Goal: Contribute content: Add original content to the website for others to see

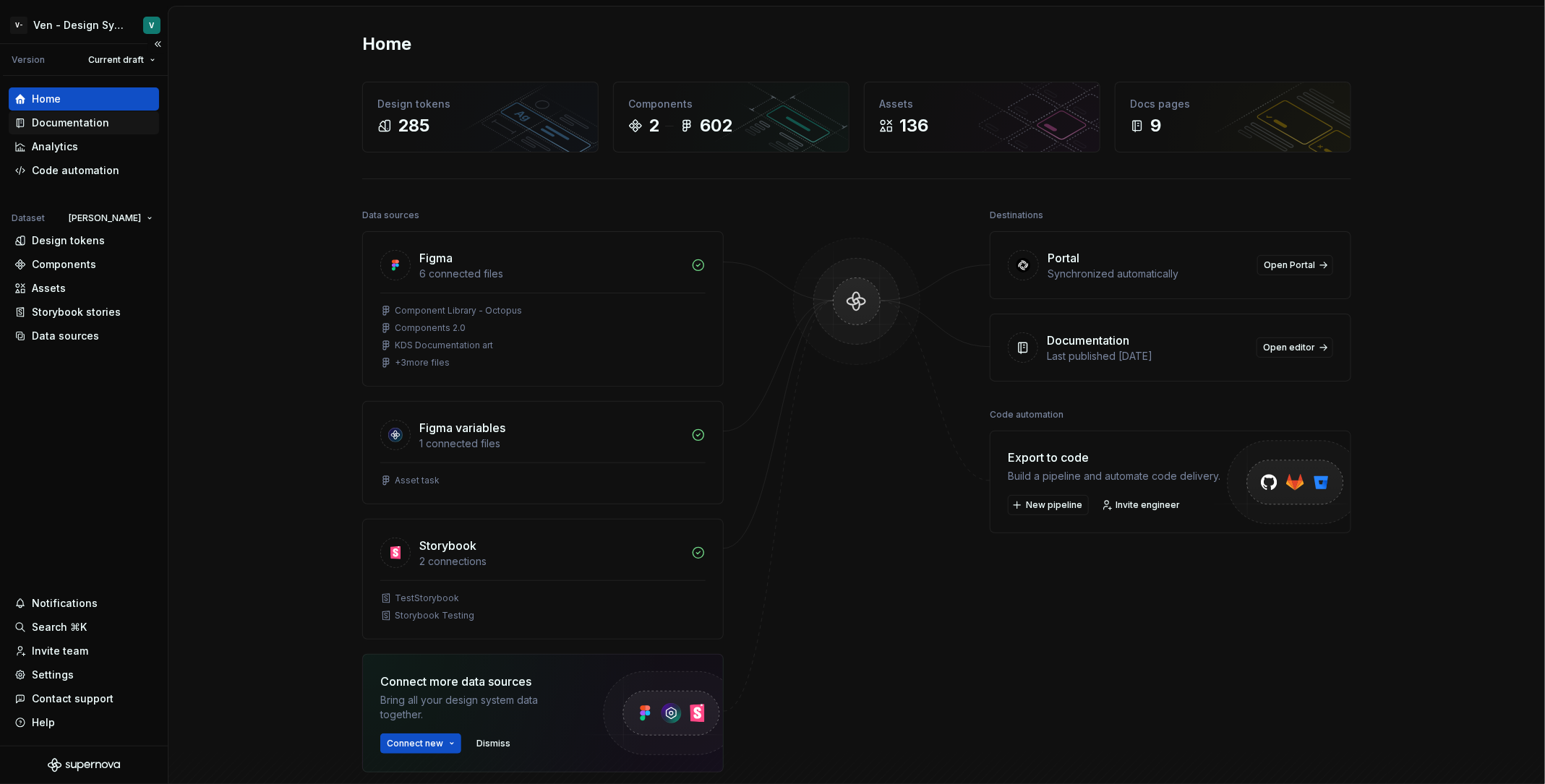
click at [99, 121] on div "Documentation" at bounding box center [70, 122] width 77 height 15
click at [114, 114] on div "Documentation" at bounding box center [84, 122] width 150 height 23
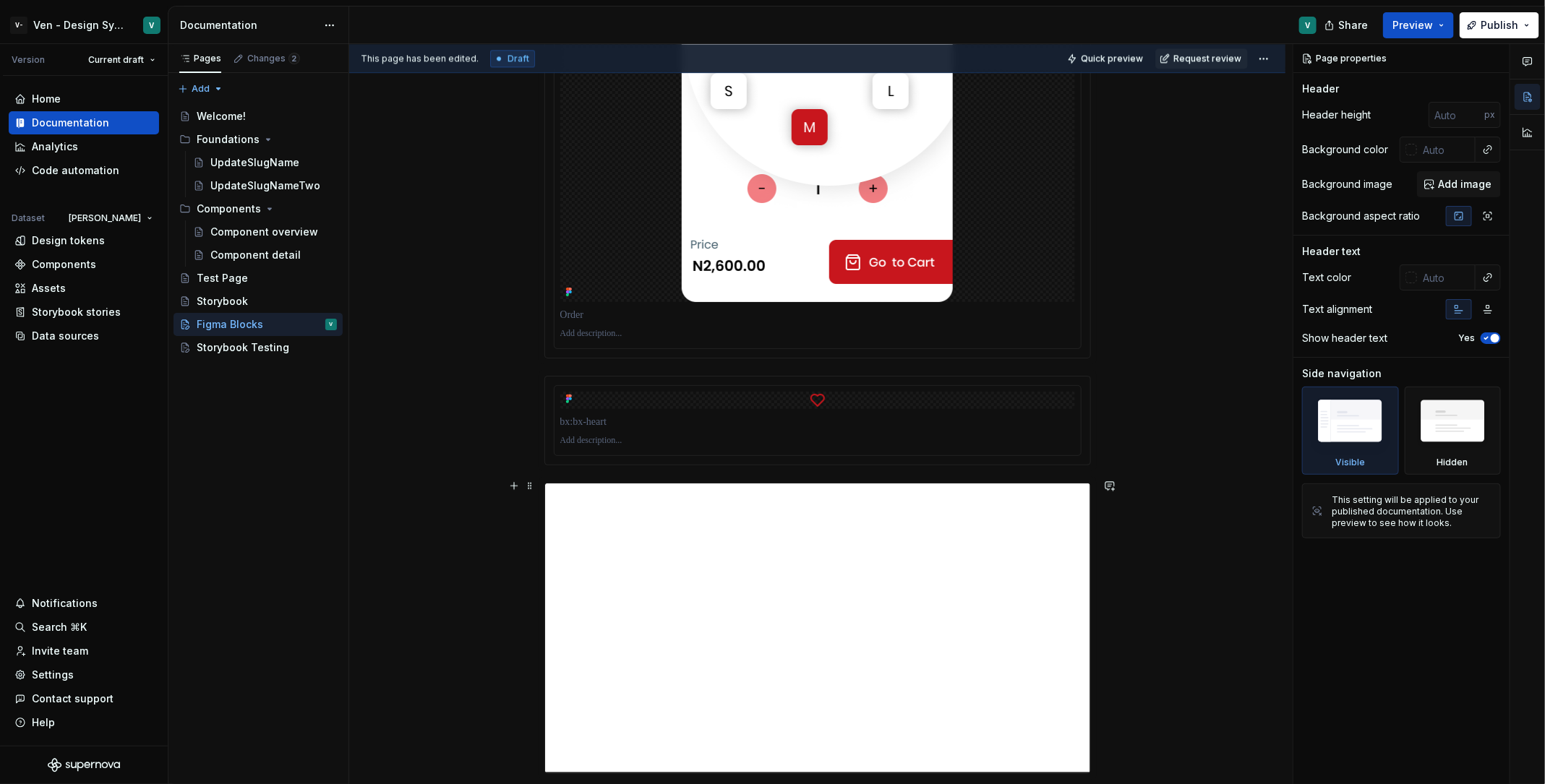
scroll to position [2175, 0]
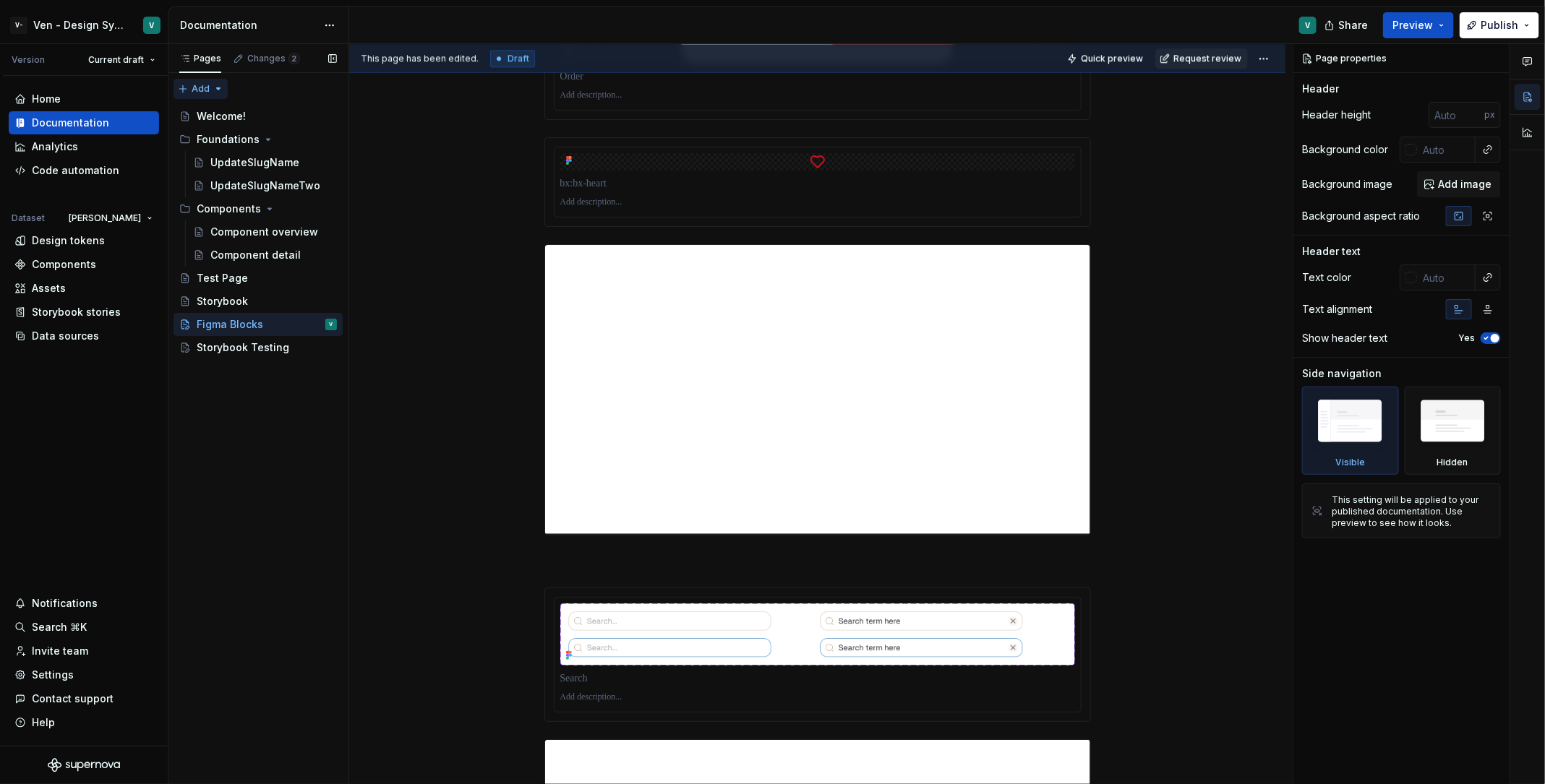
click at [199, 79] on div "Pages Changes 2 Add Accessibility guide for tree Page tree. Navigate the tree w…" at bounding box center [258, 414] width 181 height 741
click at [258, 110] on div "New page" at bounding box center [247, 117] width 94 height 15
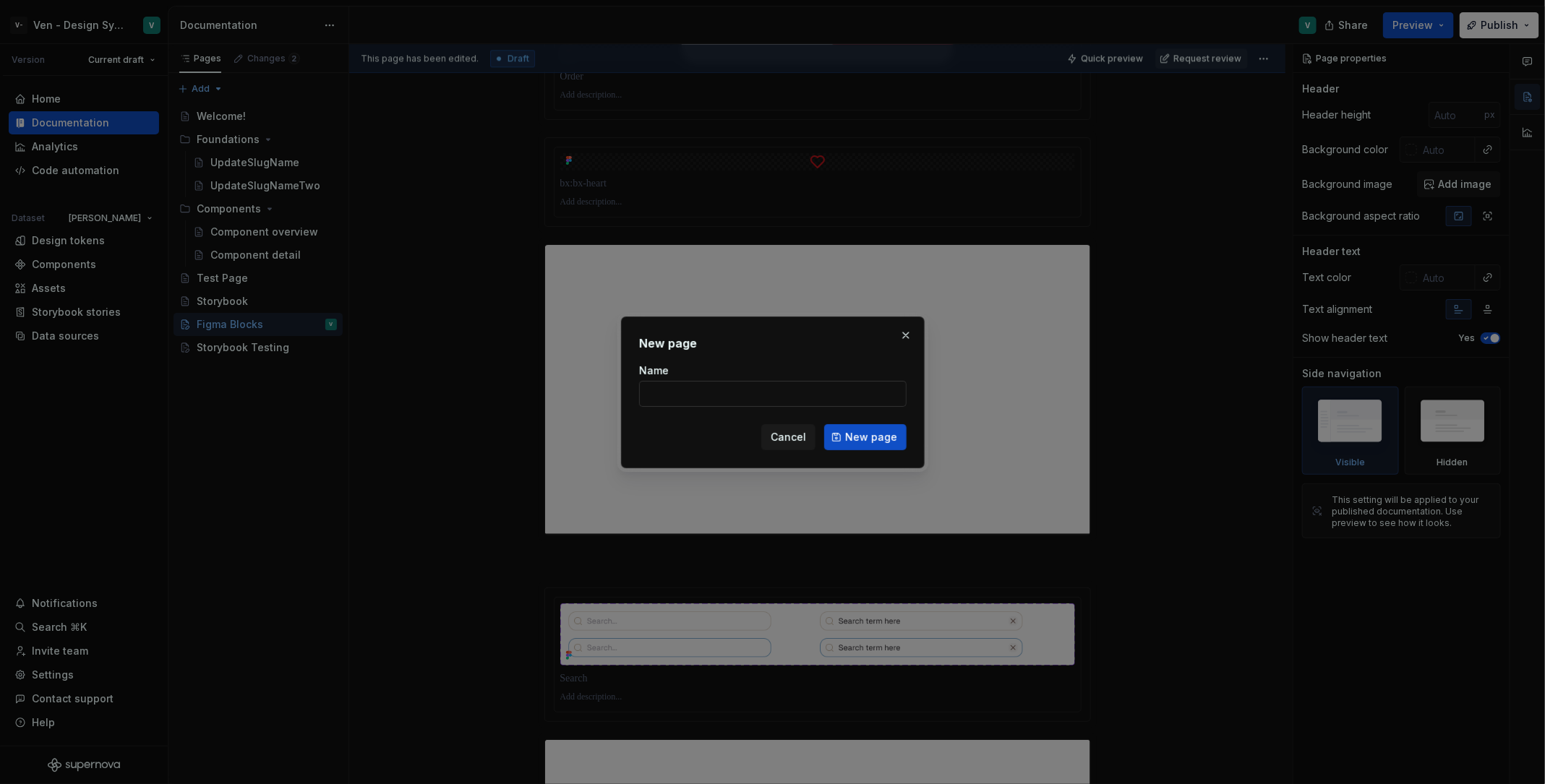
click at [706, 393] on input "Name" at bounding box center [773, 394] width 268 height 26
type textarea "*"
type input "a"
type input "Figma Blocks -"
type textarea "*"
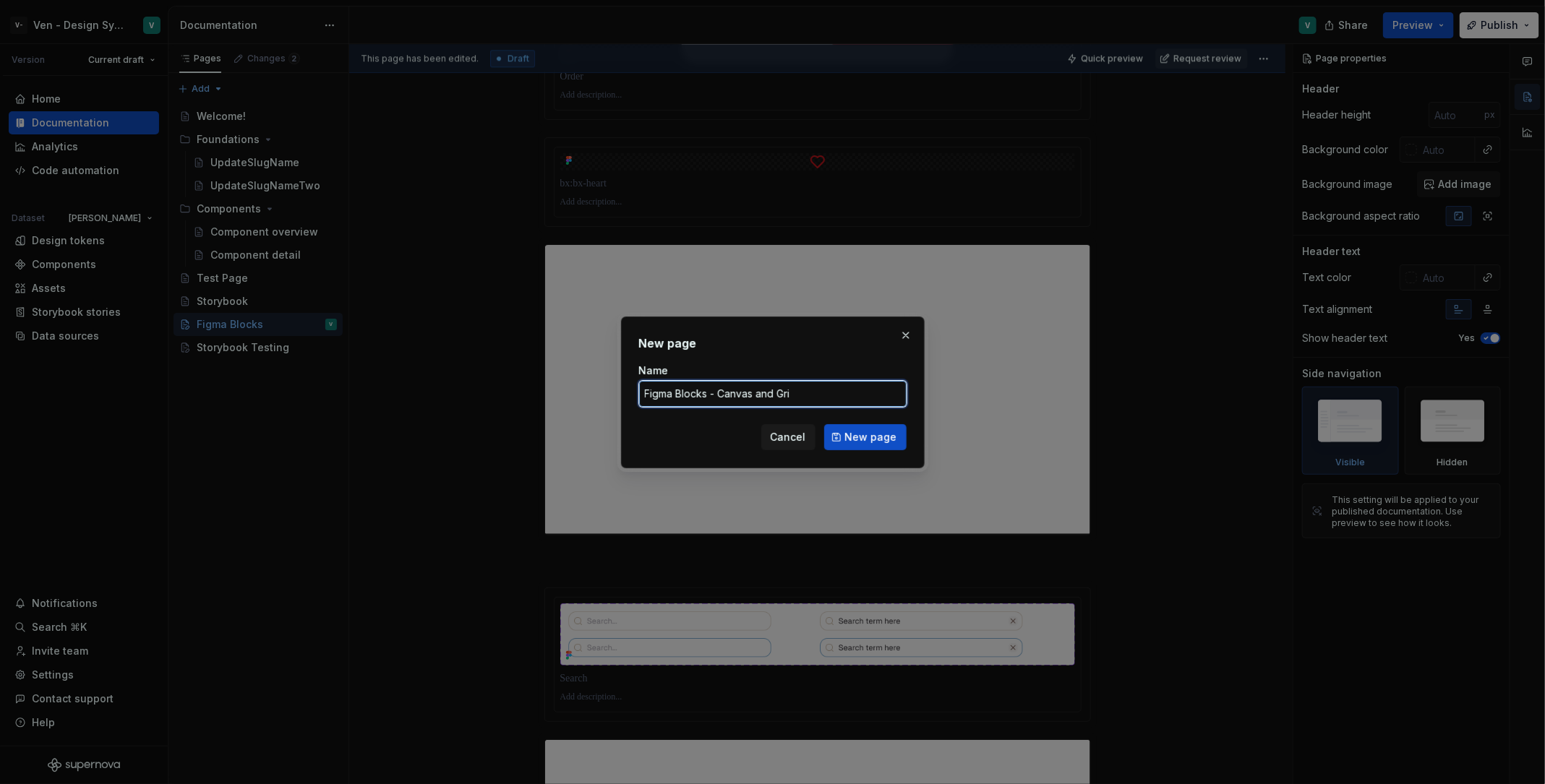
type input "Figma Blocks - Canvas and Grid"
click at [888, 443] on span "New page" at bounding box center [872, 437] width 52 height 15
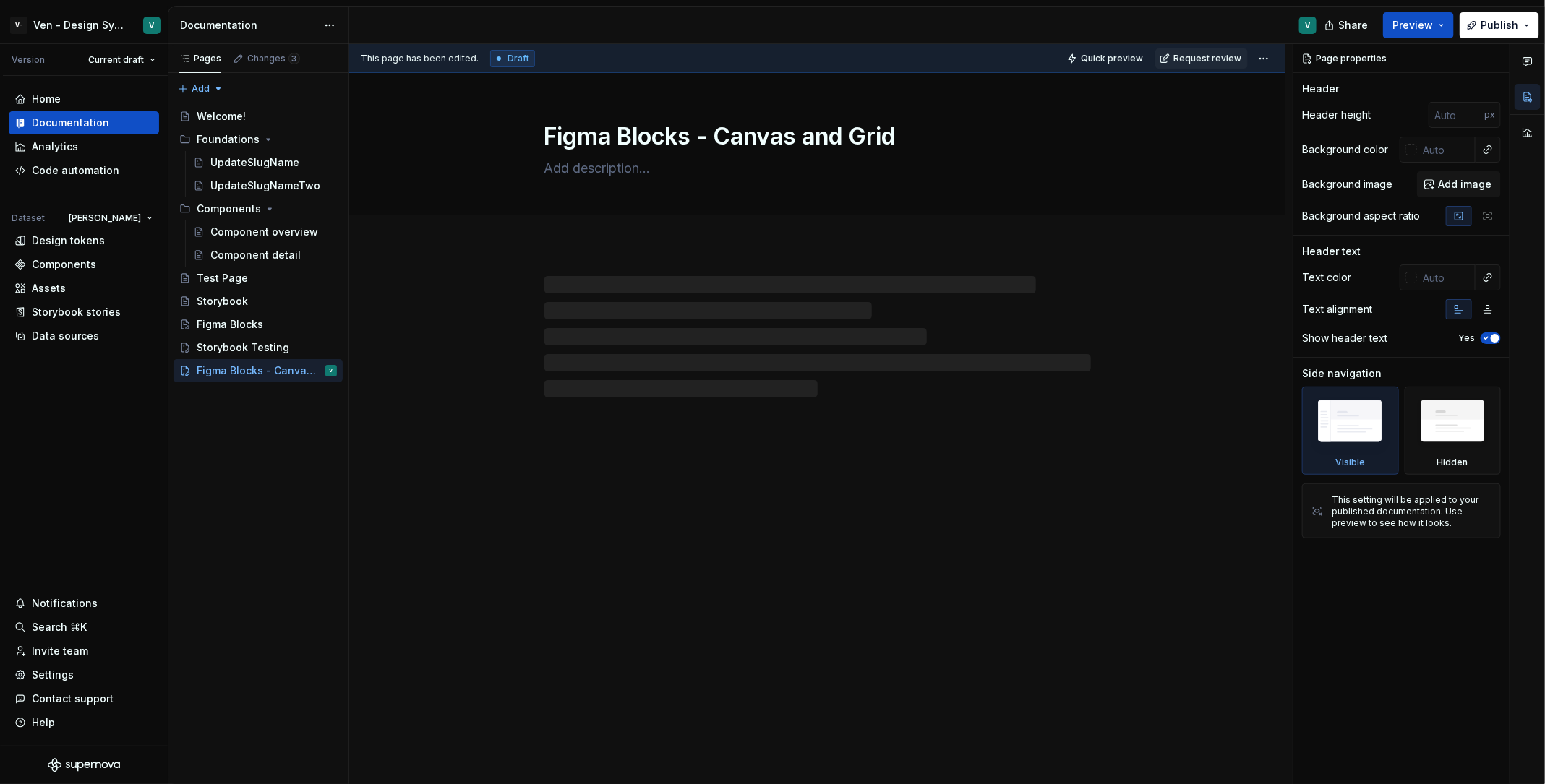
type textarea "*"
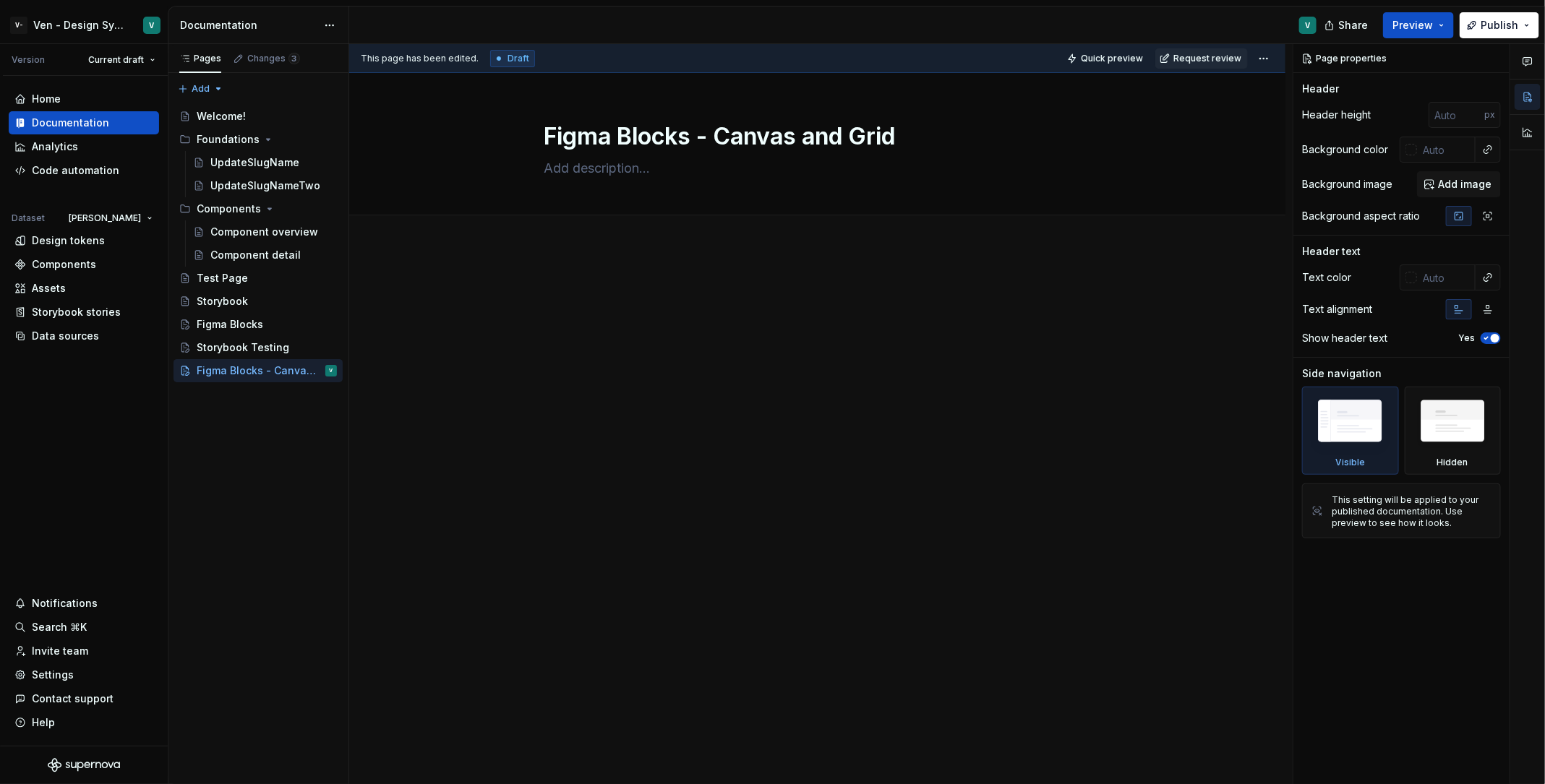
click at [820, 642] on div "Figma Blocks - Canvas and Grid Edit header" at bounding box center [817, 429] width 936 height 712
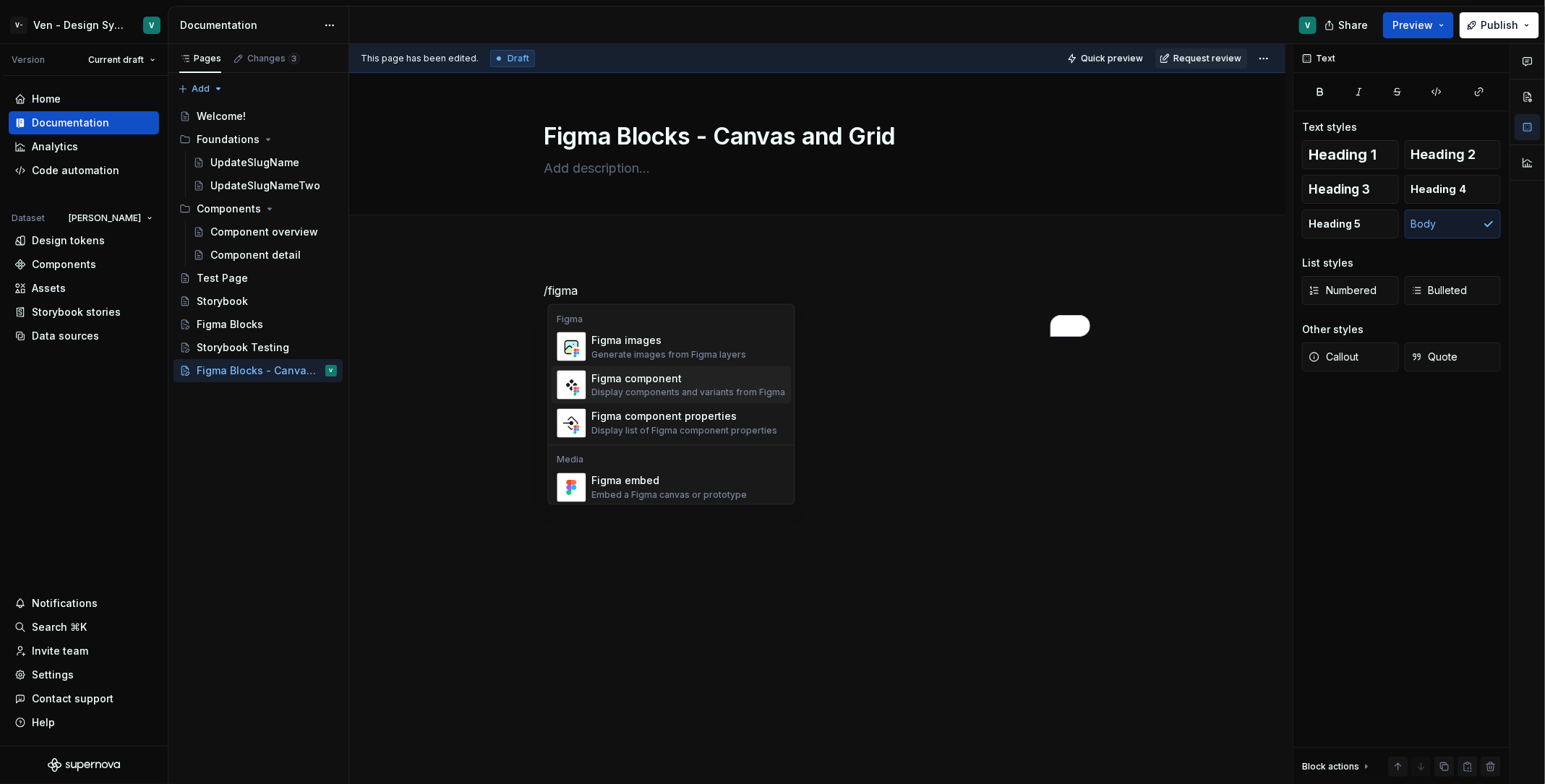
click at [688, 378] on div "Figma component" at bounding box center [689, 378] width 194 height 15
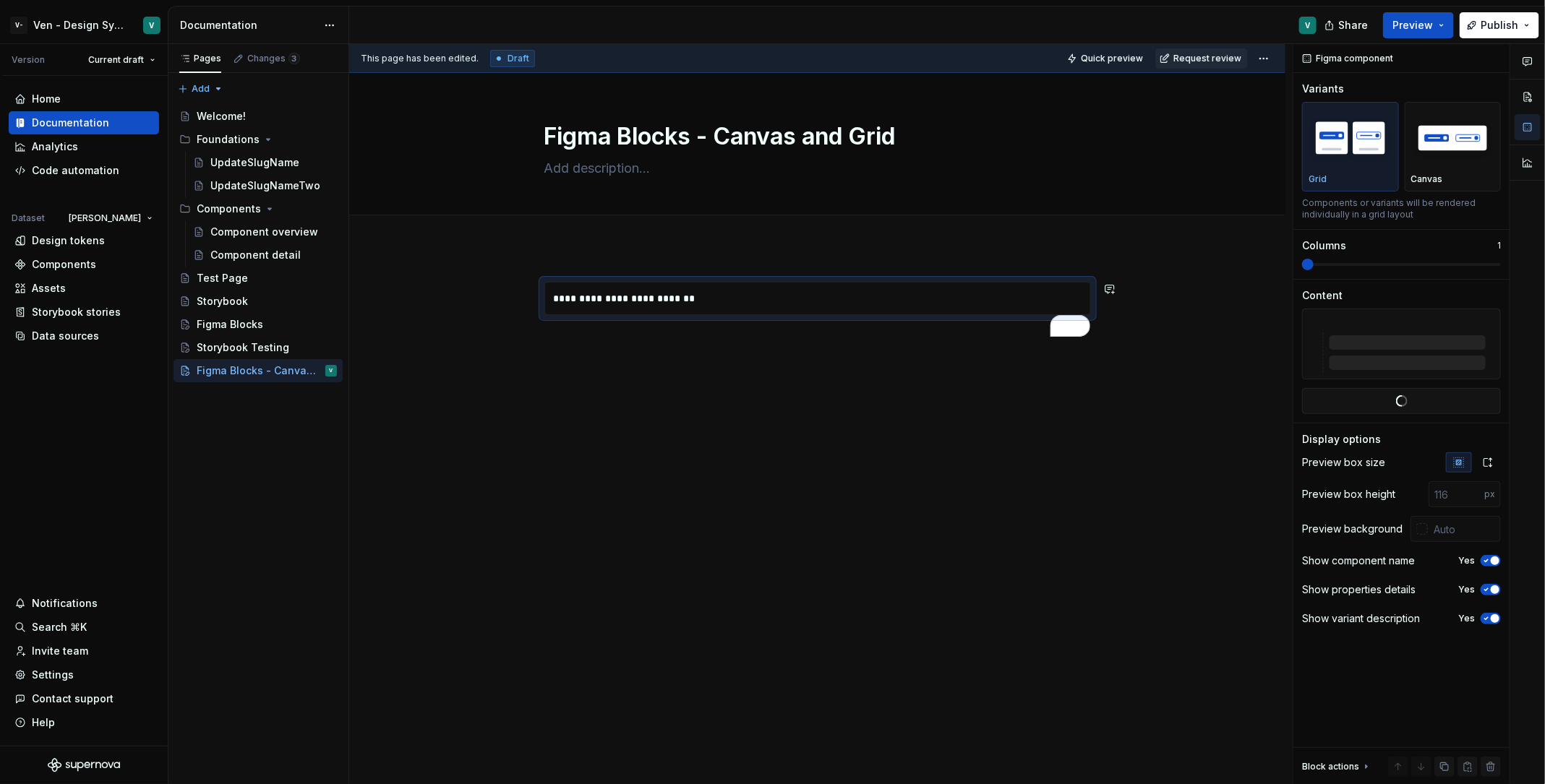
click at [796, 269] on div "**********" at bounding box center [817, 419] width 936 height 343
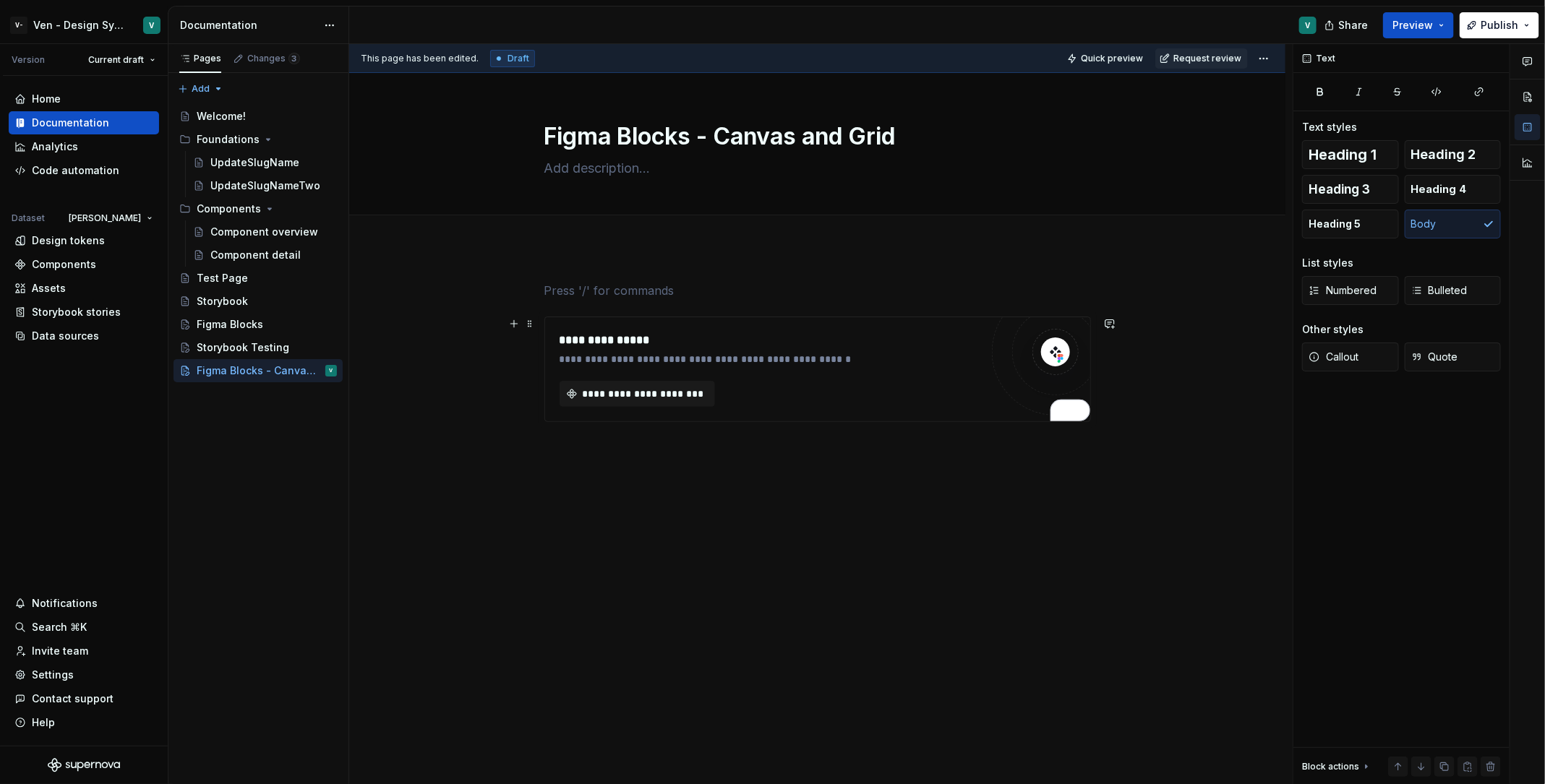
click at [809, 316] on div "**********" at bounding box center [818, 369] width 546 height 106
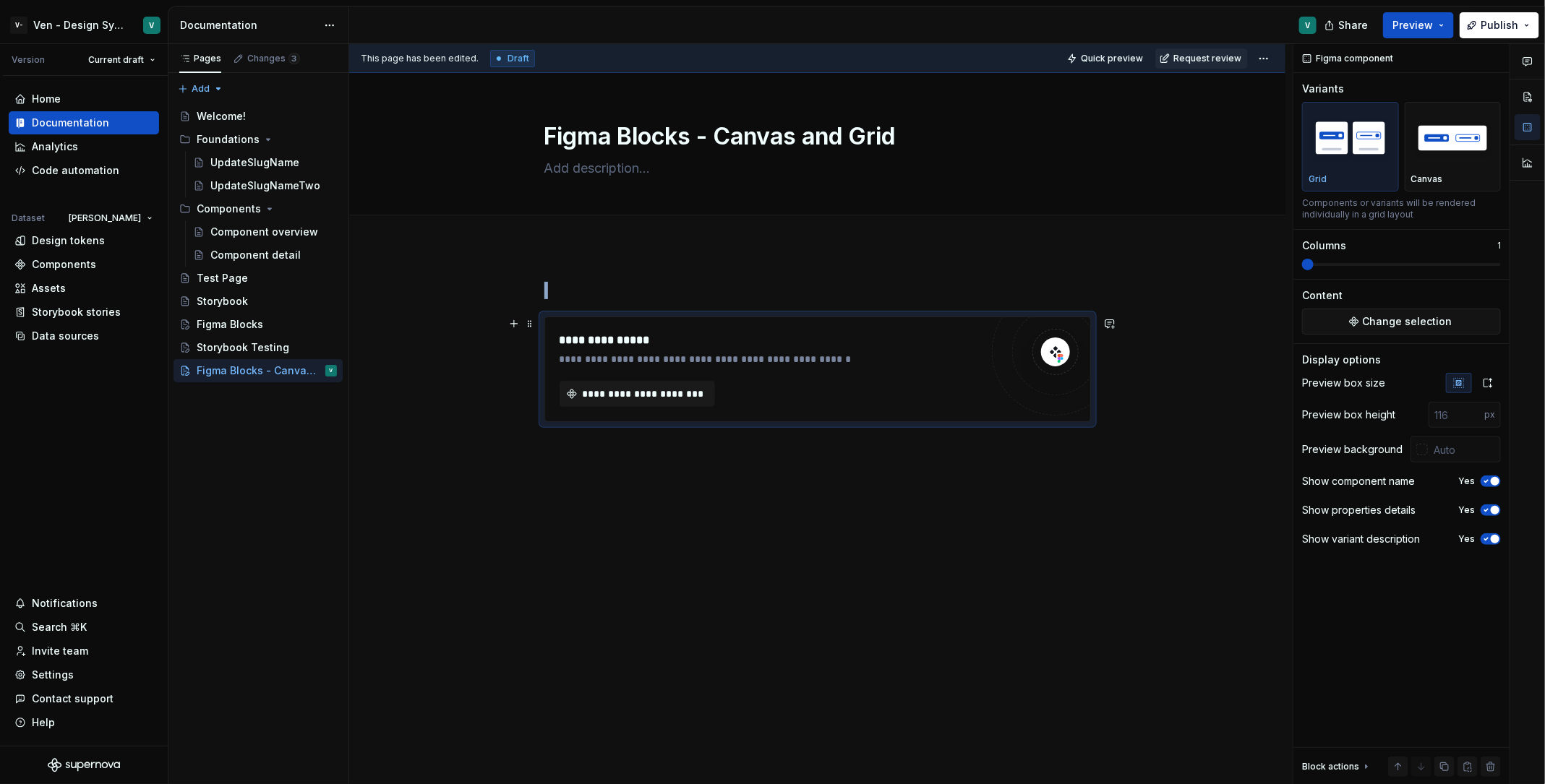
click at [800, 353] on div "**********" at bounding box center [770, 359] width 421 height 15
click at [686, 390] on span "**********" at bounding box center [644, 393] width 126 height 15
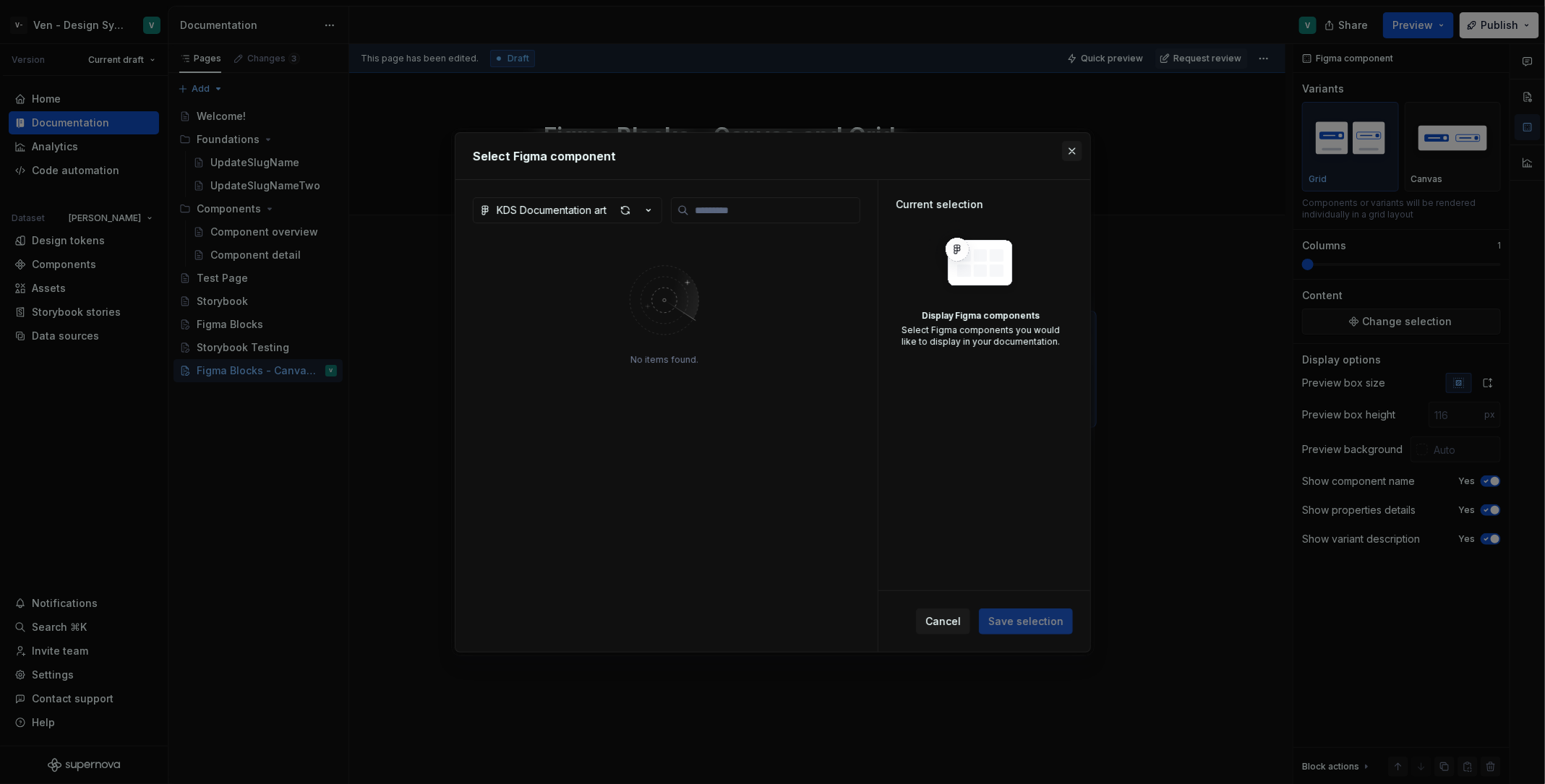
click at [1063, 158] on button "button" at bounding box center [1072, 150] width 20 height 20
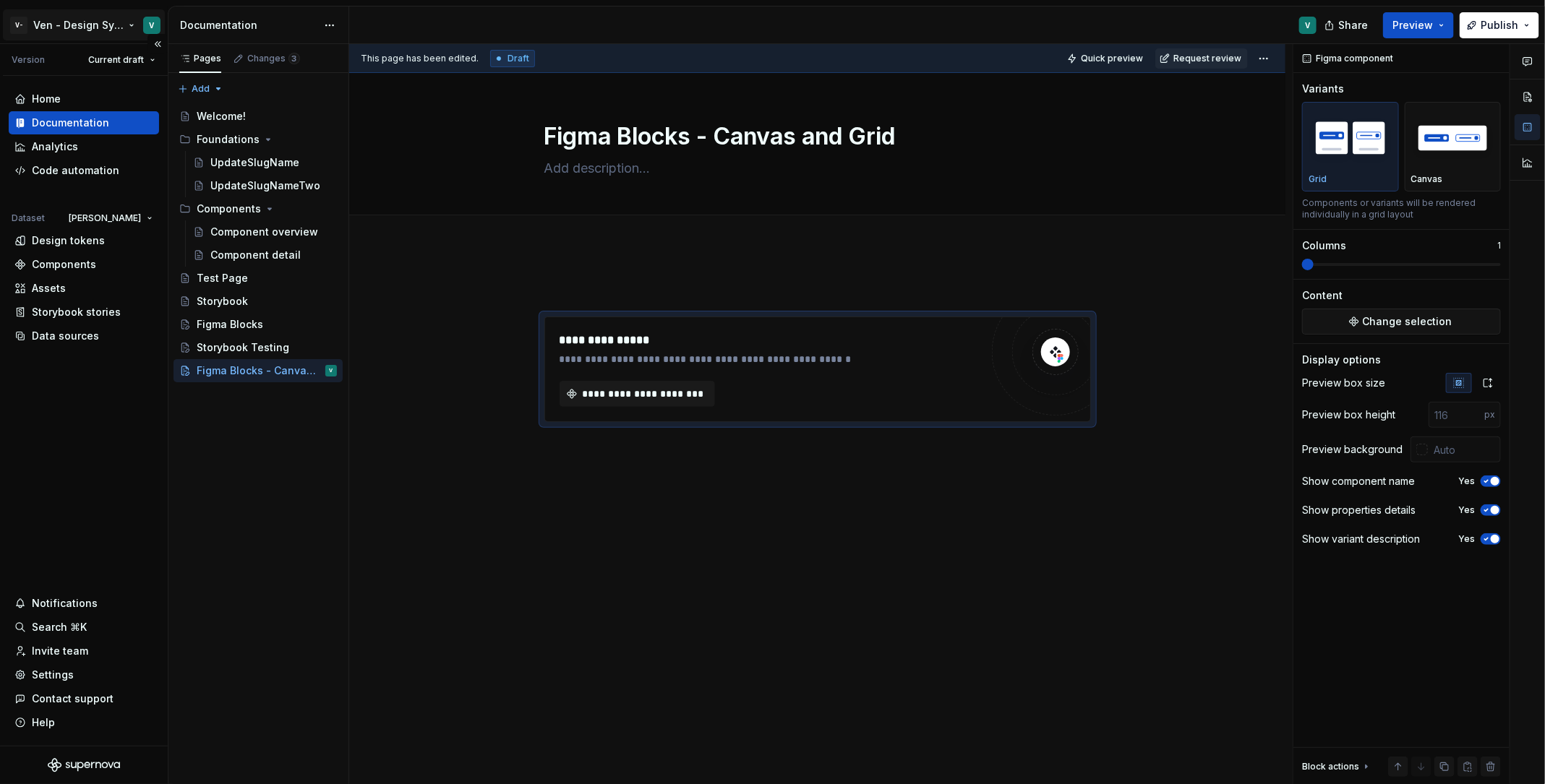
click at [77, 29] on html "V- Ven - Design System Test V Version Current draft Home Documentation Analytic…" at bounding box center [772, 392] width 1545 height 784
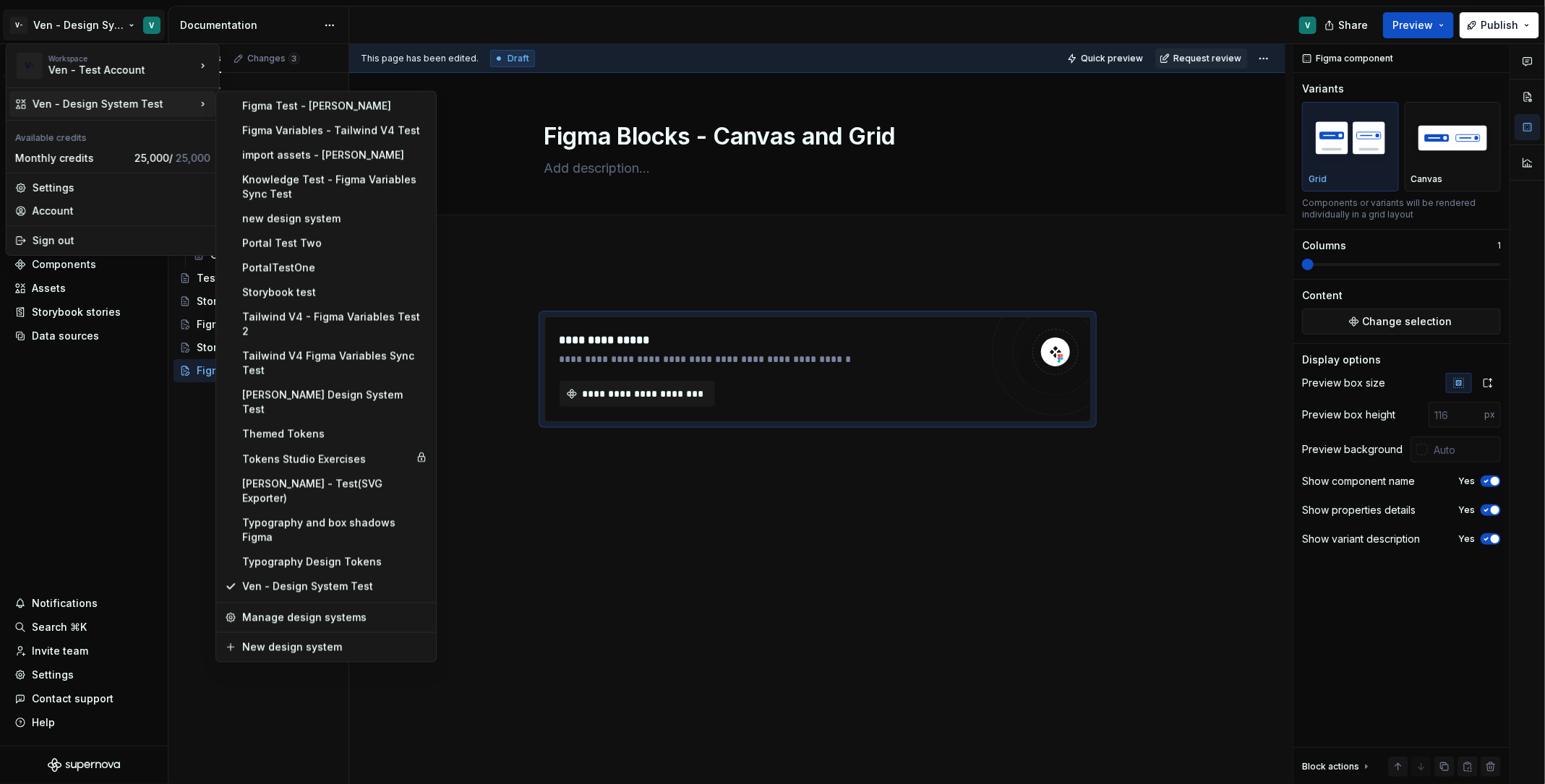
click at [518, 207] on html "V- Ven - Design System Test V Version Current draft Home Documentation Analytic…" at bounding box center [772, 392] width 1545 height 784
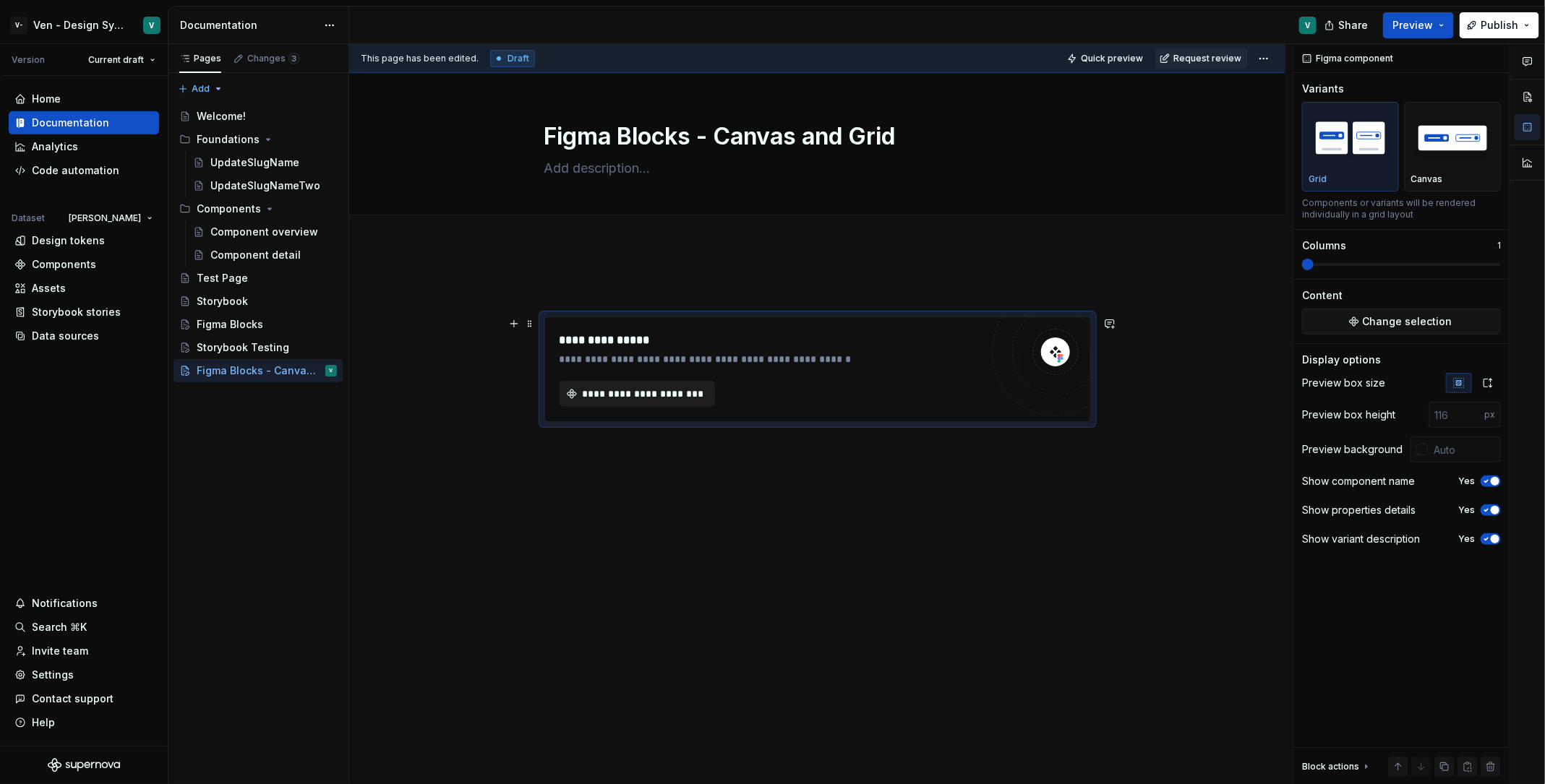
click at [605, 395] on span "**********" at bounding box center [644, 393] width 126 height 15
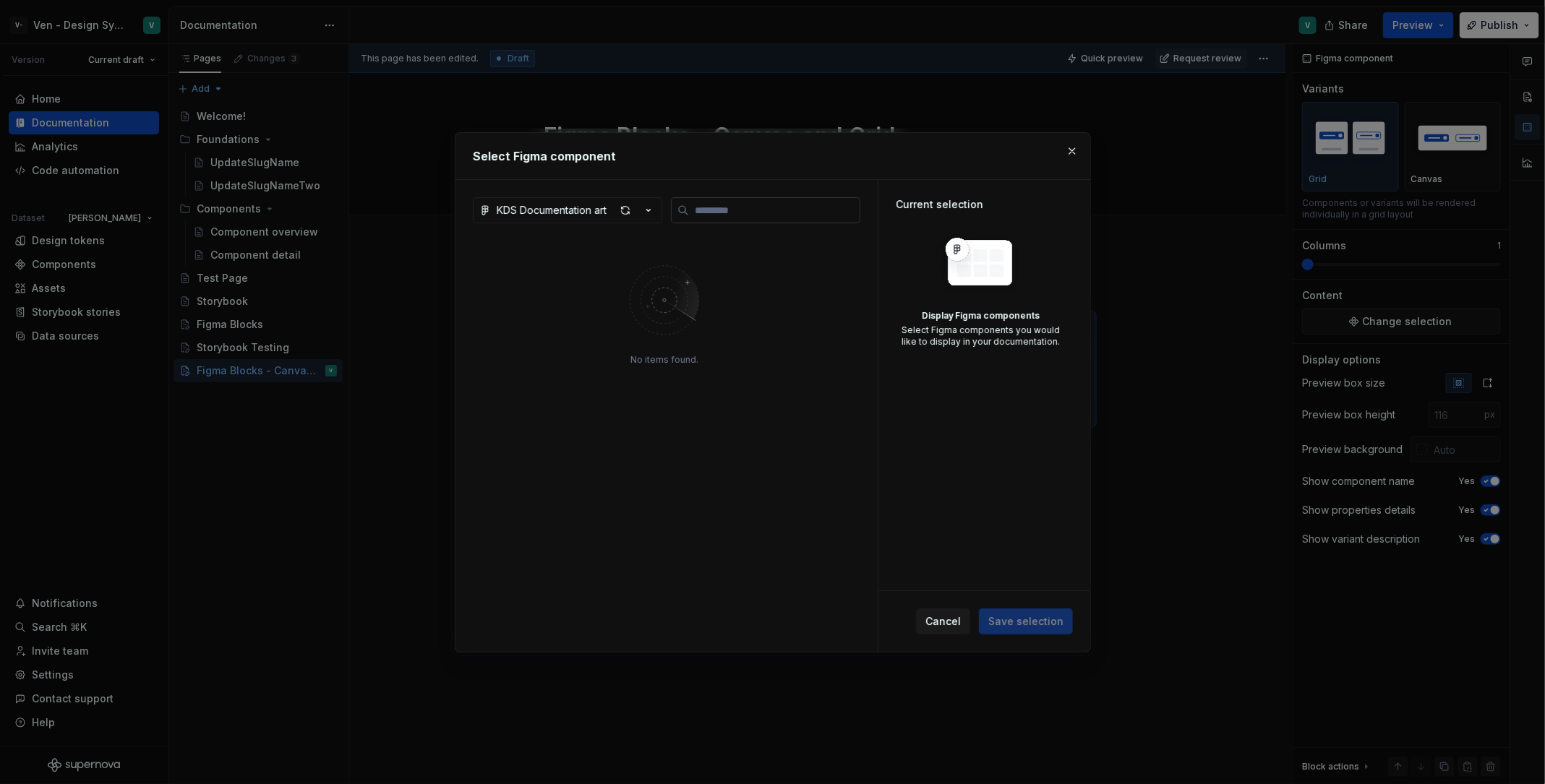
click at [729, 217] on label at bounding box center [765, 211] width 190 height 26
click at [729, 217] on input "search" at bounding box center [774, 210] width 171 height 15
click at [609, 212] on button "KDS Documentation art" at bounding box center [567, 211] width 190 height 26
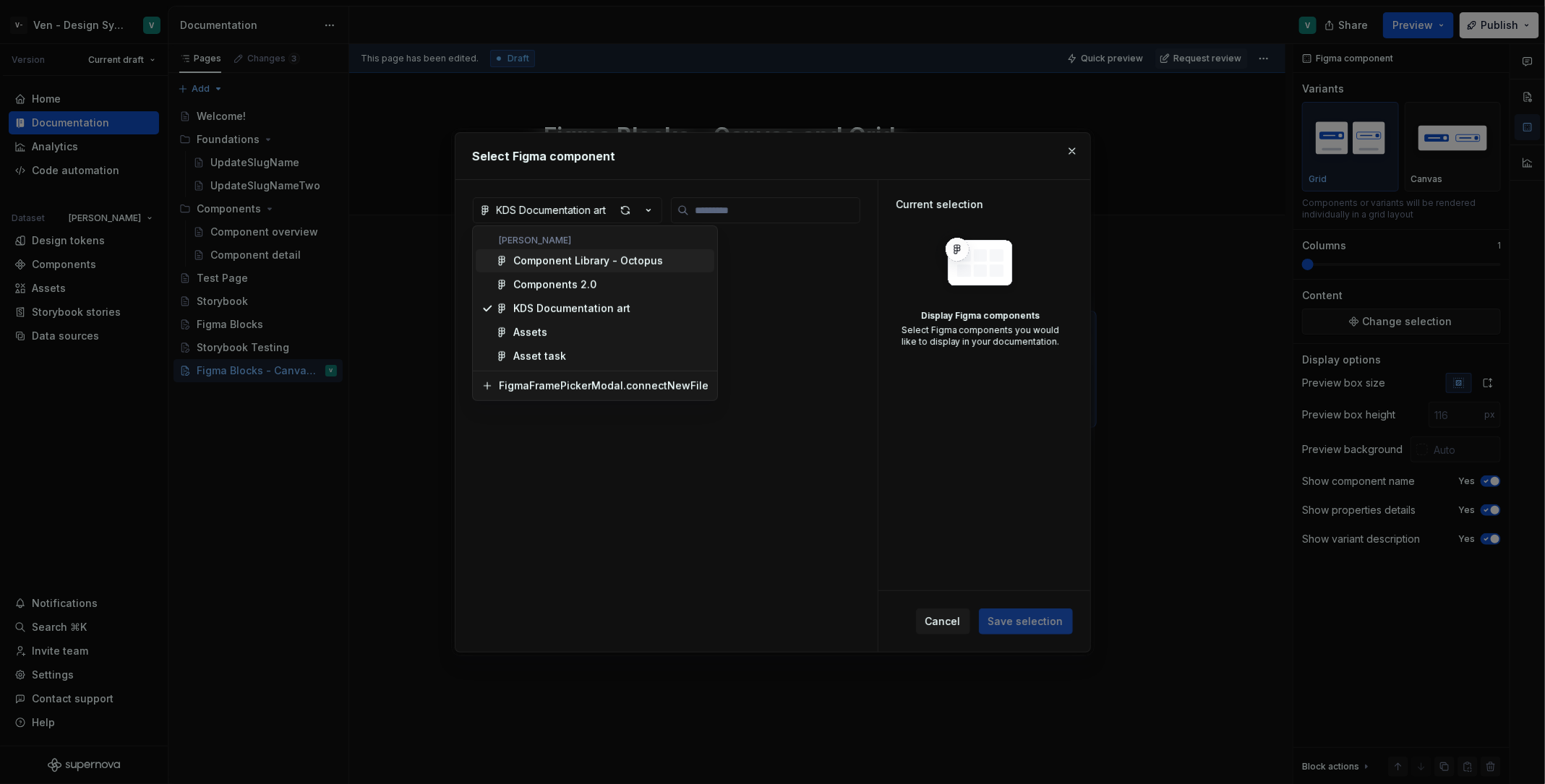
click at [616, 257] on div "Component Library - Octopus" at bounding box center [588, 260] width 150 height 15
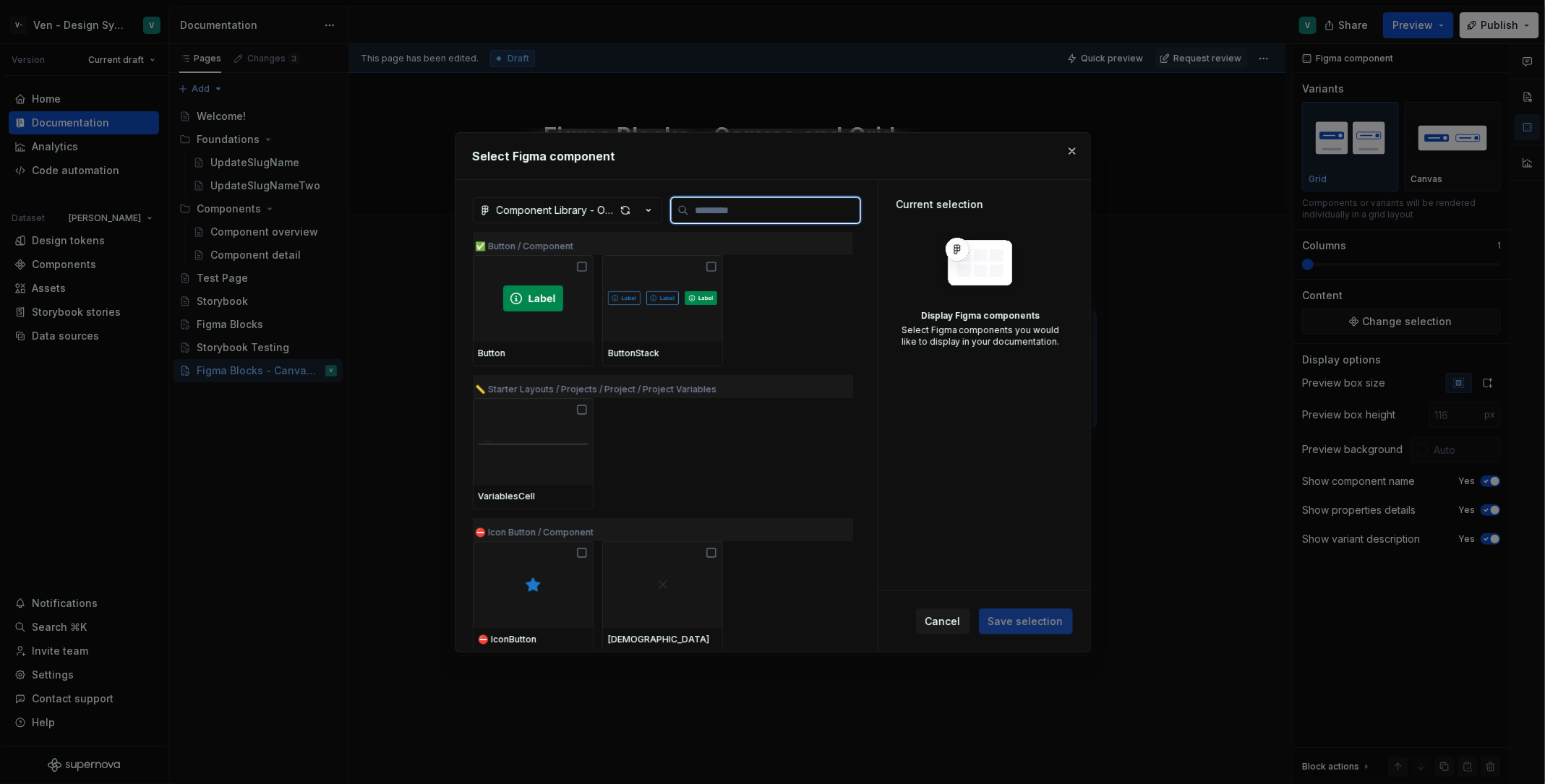
click at [531, 299] on img at bounding box center [533, 299] width 60 height 26
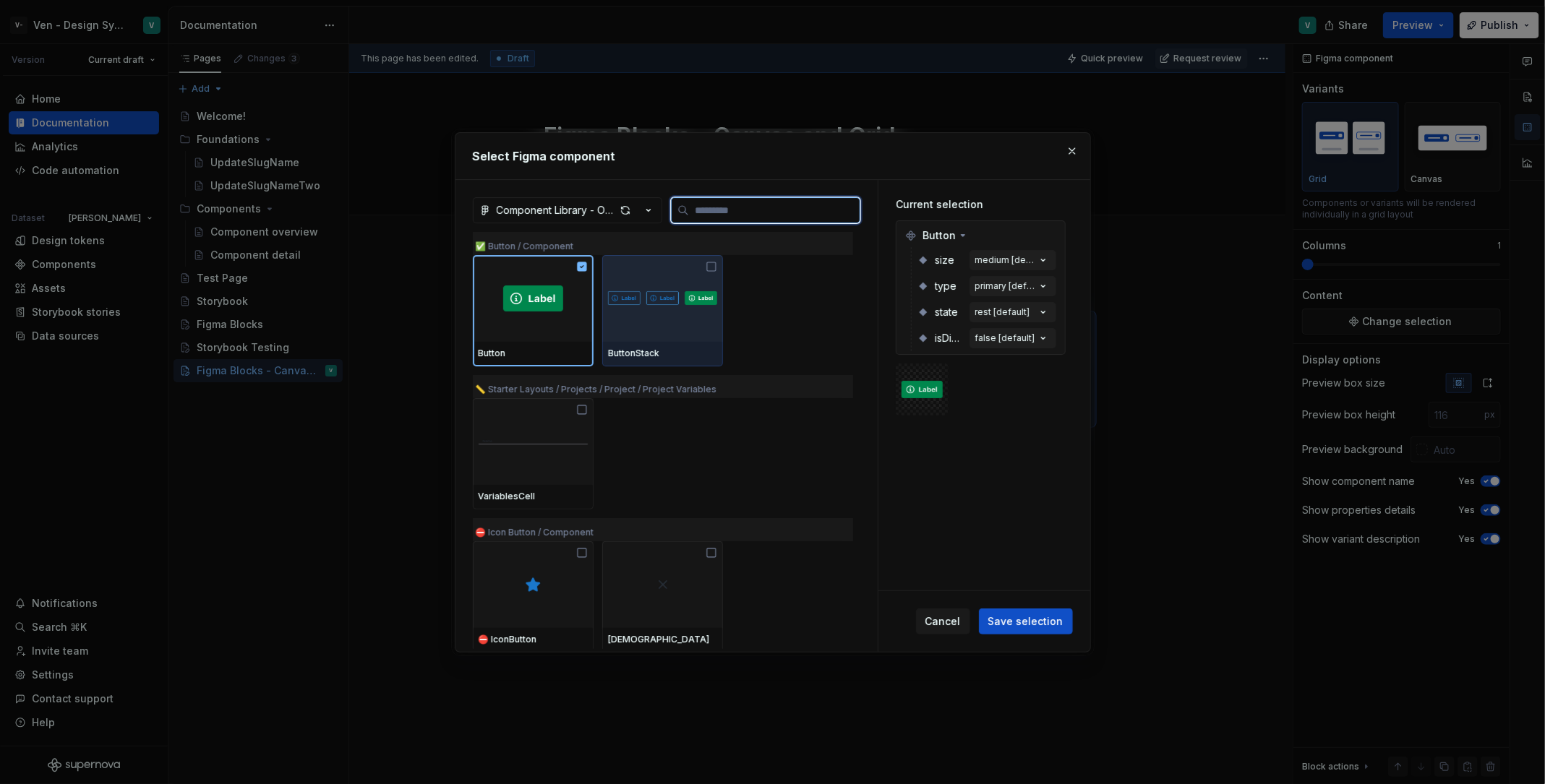
click at [686, 319] on div at bounding box center [663, 298] width 121 height 87
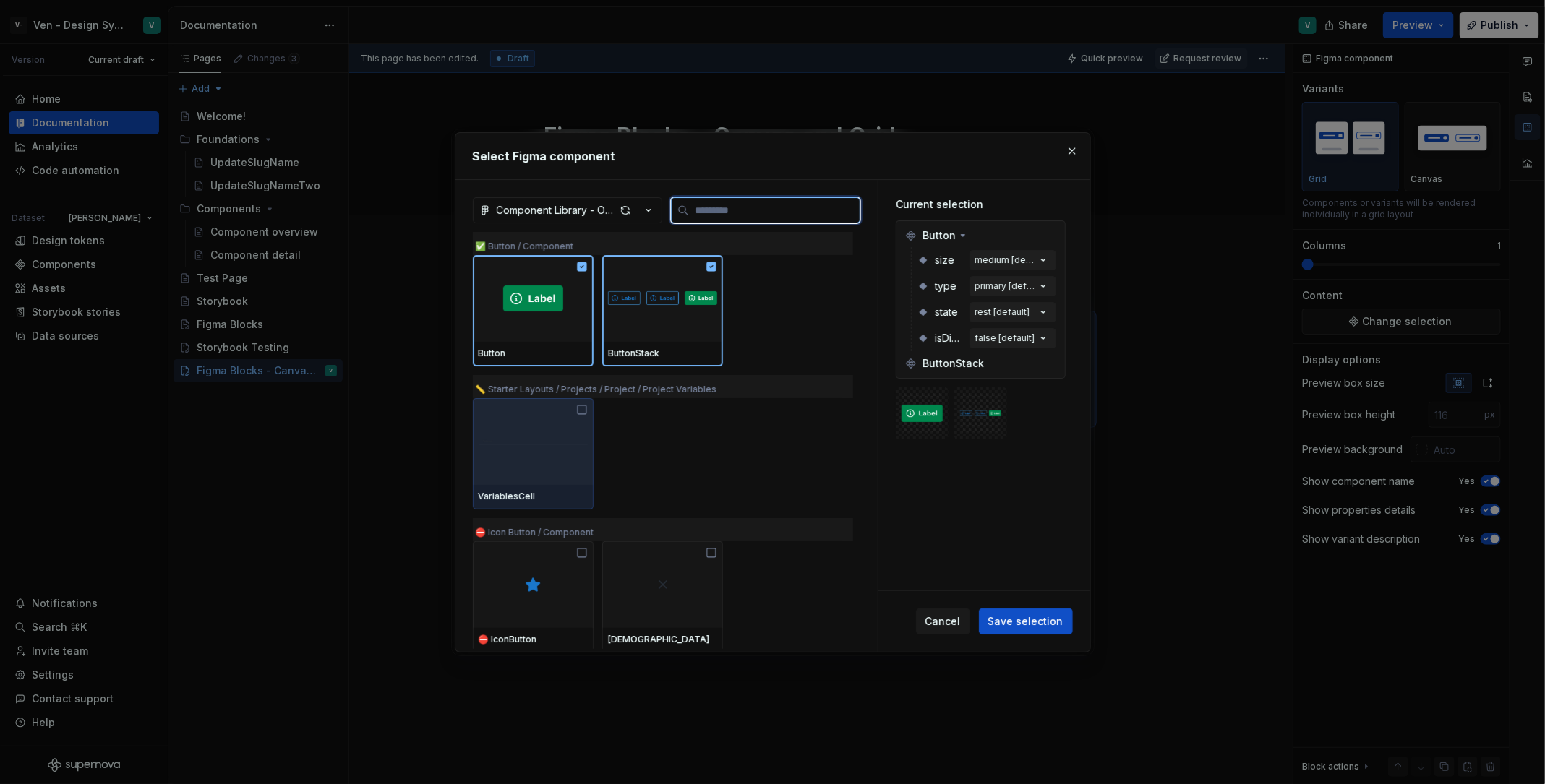
click at [539, 454] on div at bounding box center [533, 441] width 121 height 87
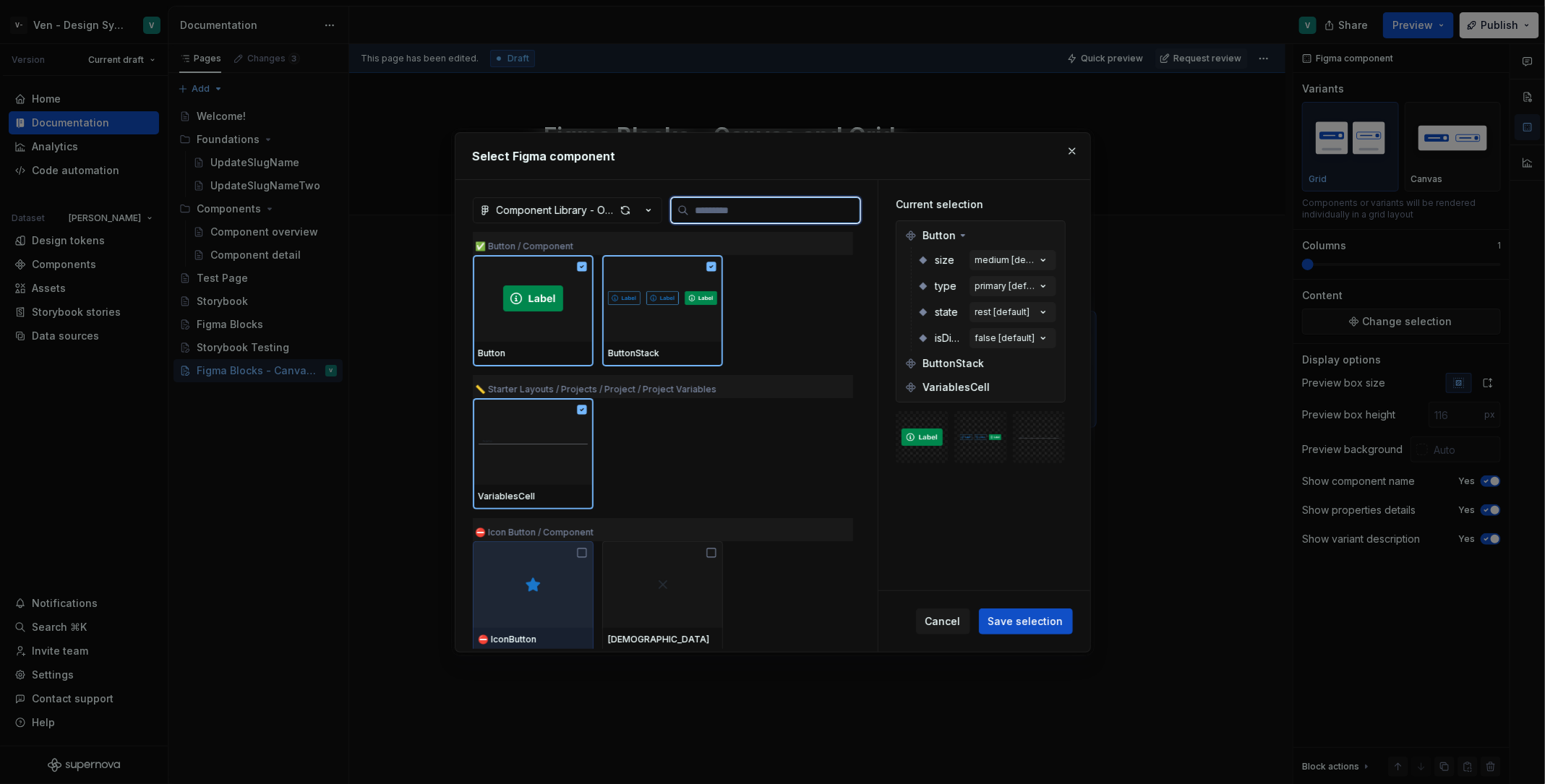
click at [594, 555] on div at bounding box center [533, 584] width 121 height 87
click at [531, 586] on img at bounding box center [533, 585] width 17 height 17
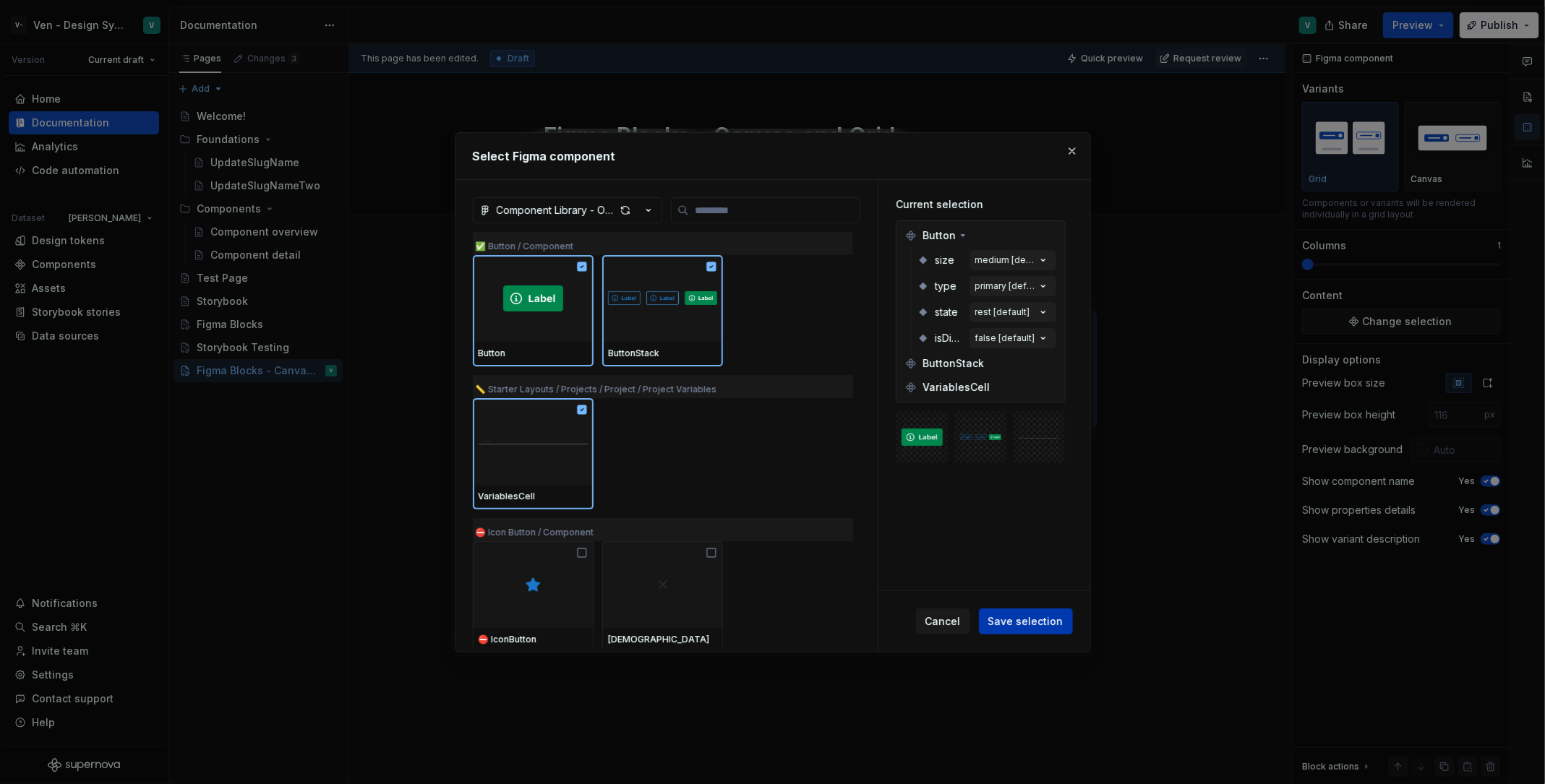
click at [1055, 620] on span "Save selection" at bounding box center [1027, 621] width 75 height 15
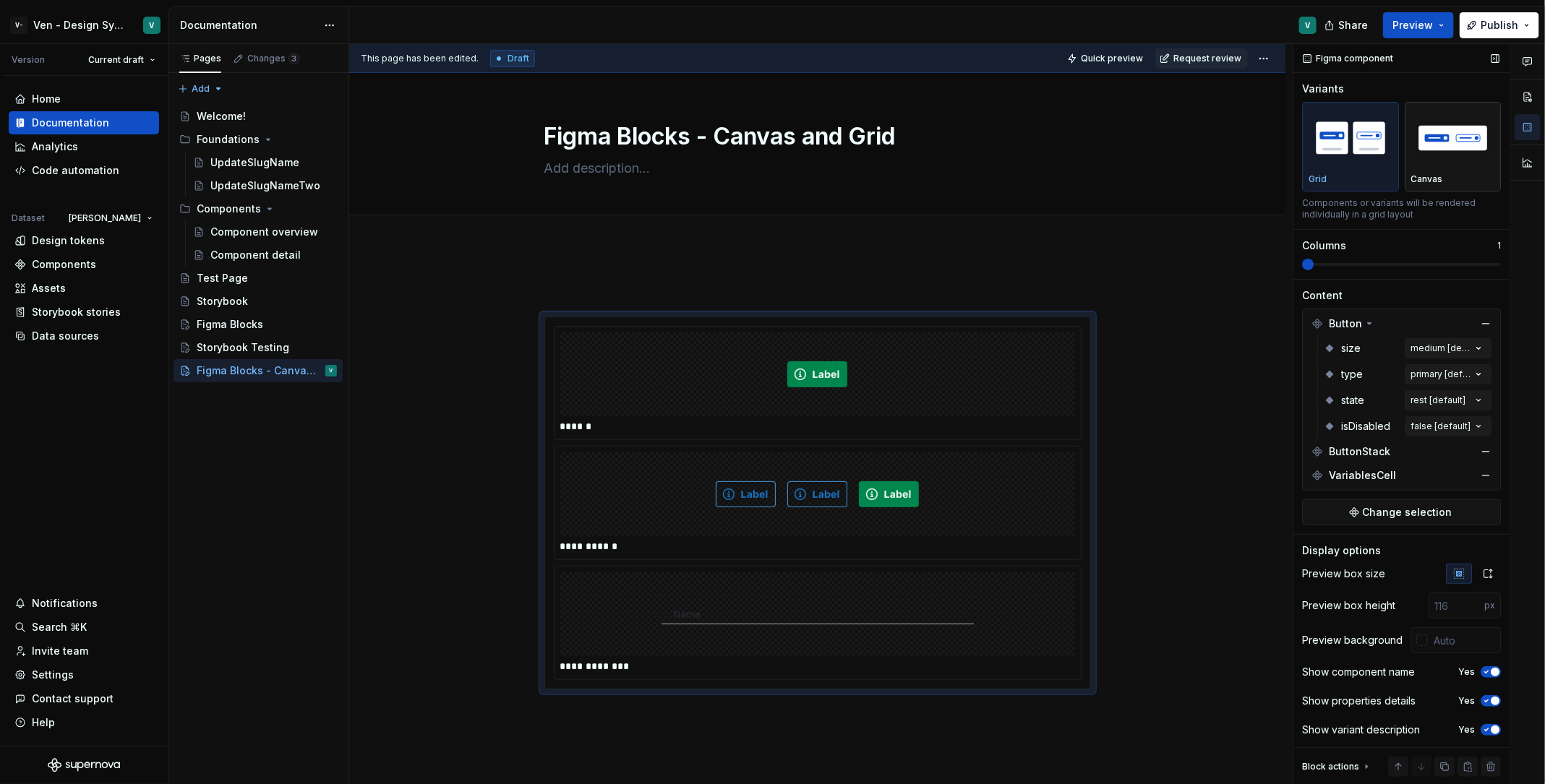
click at [1458, 160] on img "button" at bounding box center [1453, 137] width 84 height 52
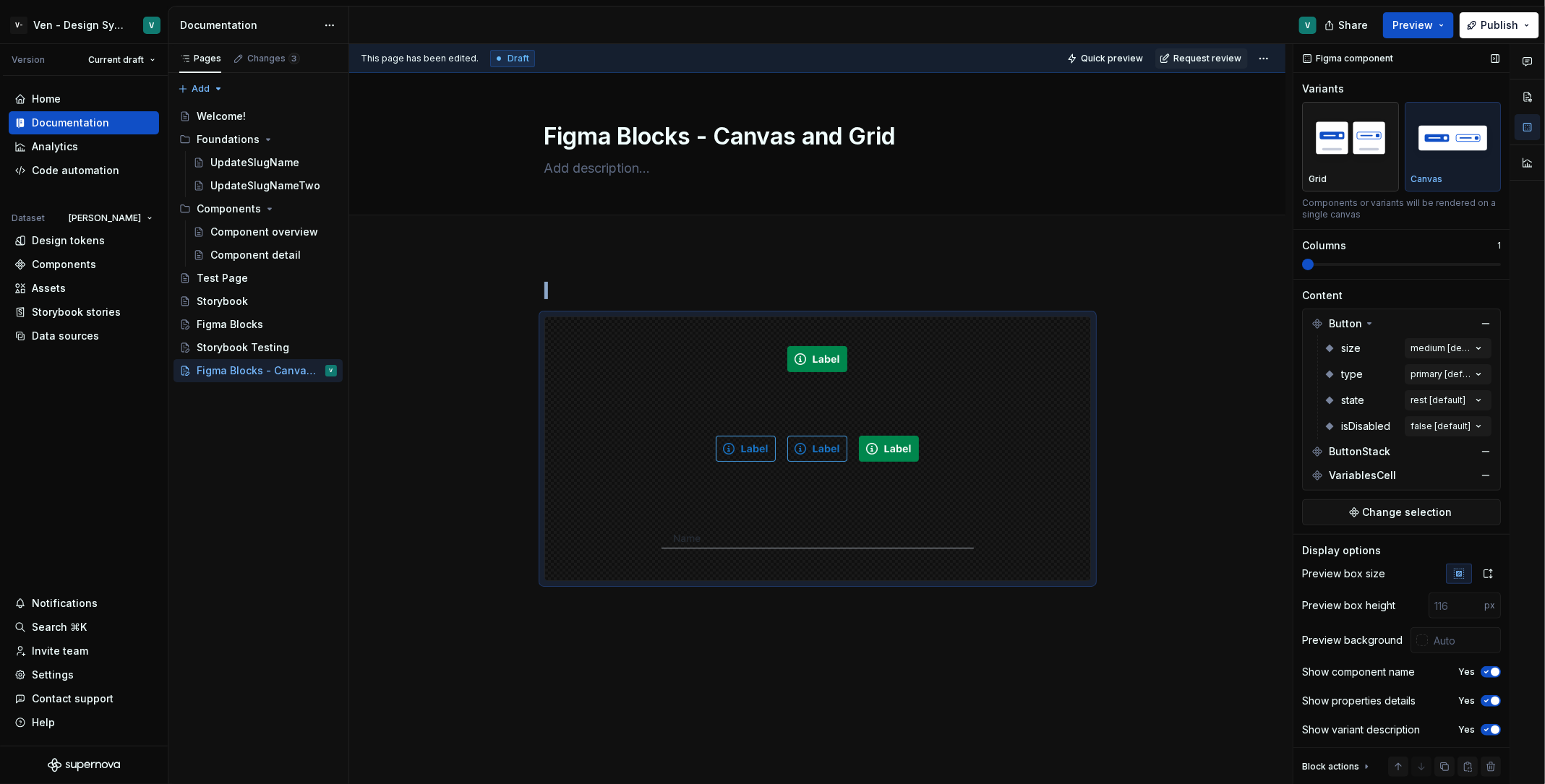
click at [1376, 178] on div "Grid" at bounding box center [1351, 178] width 84 height 11
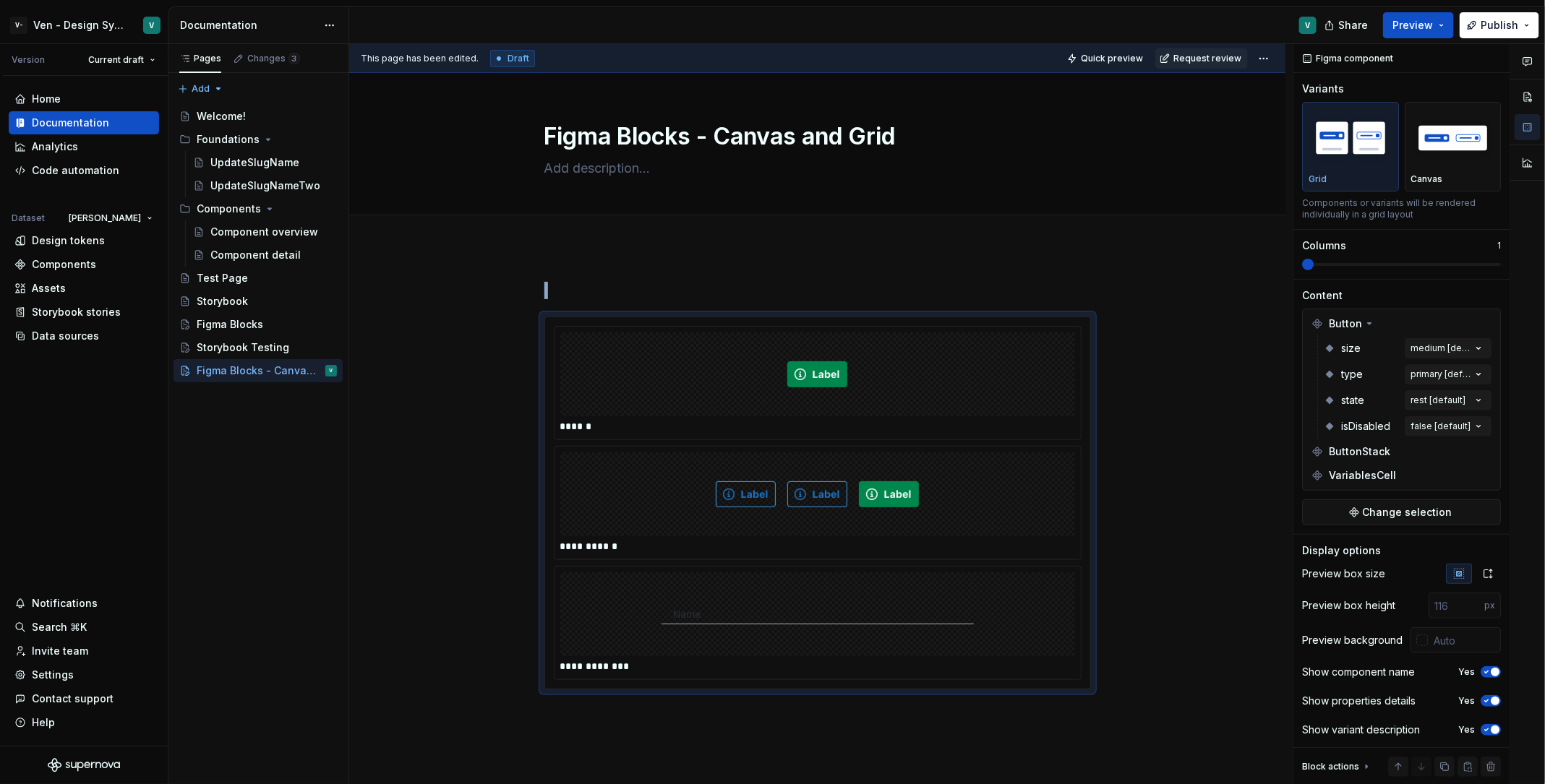
type textarea "*"
click at [1001, 496] on div "To enrich screen reader interactions, please activate Accessibility in Grammarl…" at bounding box center [818, 495] width 515 height 84
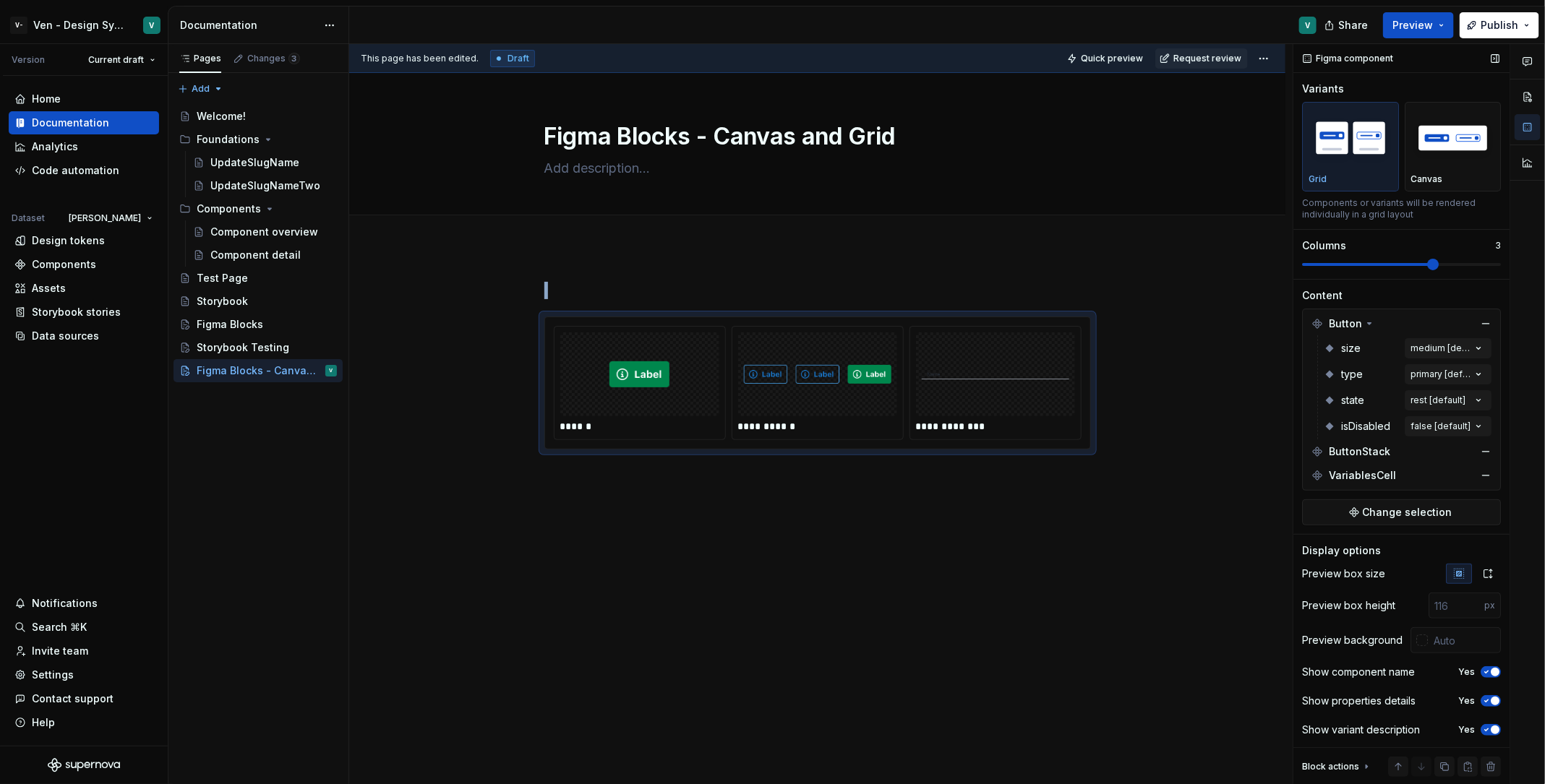
click at [1436, 260] on span at bounding box center [1433, 264] width 11 height 11
click at [1106, 629] on div "**********" at bounding box center [817, 475] width 936 height 455
click at [1453, 609] on input "number" at bounding box center [1457, 606] width 56 height 26
type input "300"
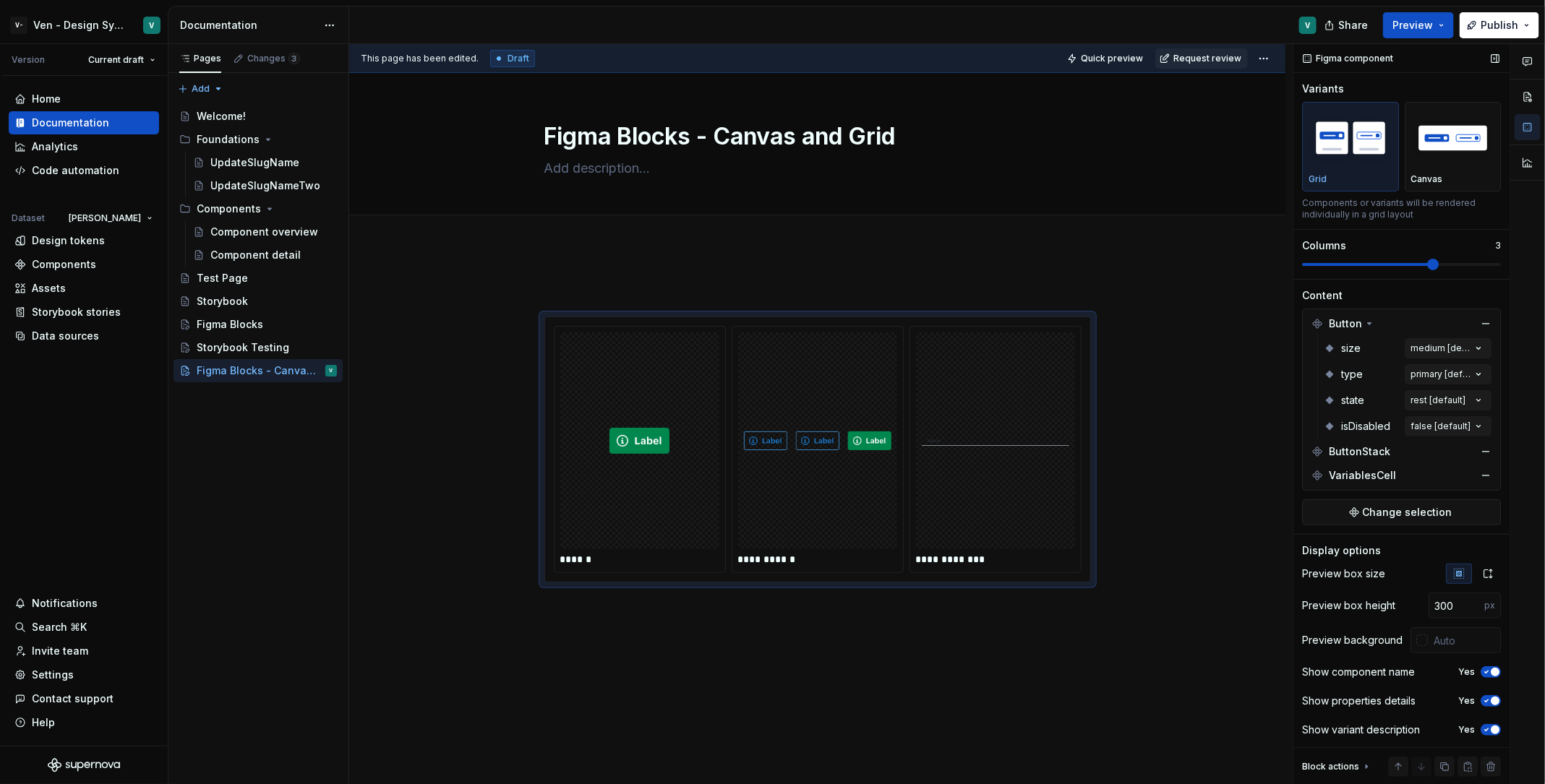
click at [1437, 548] on div "Display options" at bounding box center [1401, 551] width 198 height 15
click at [536, 327] on span at bounding box center [530, 323] width 11 height 20
click at [563, 354] on div "Duplicate" at bounding box center [593, 346] width 123 height 23
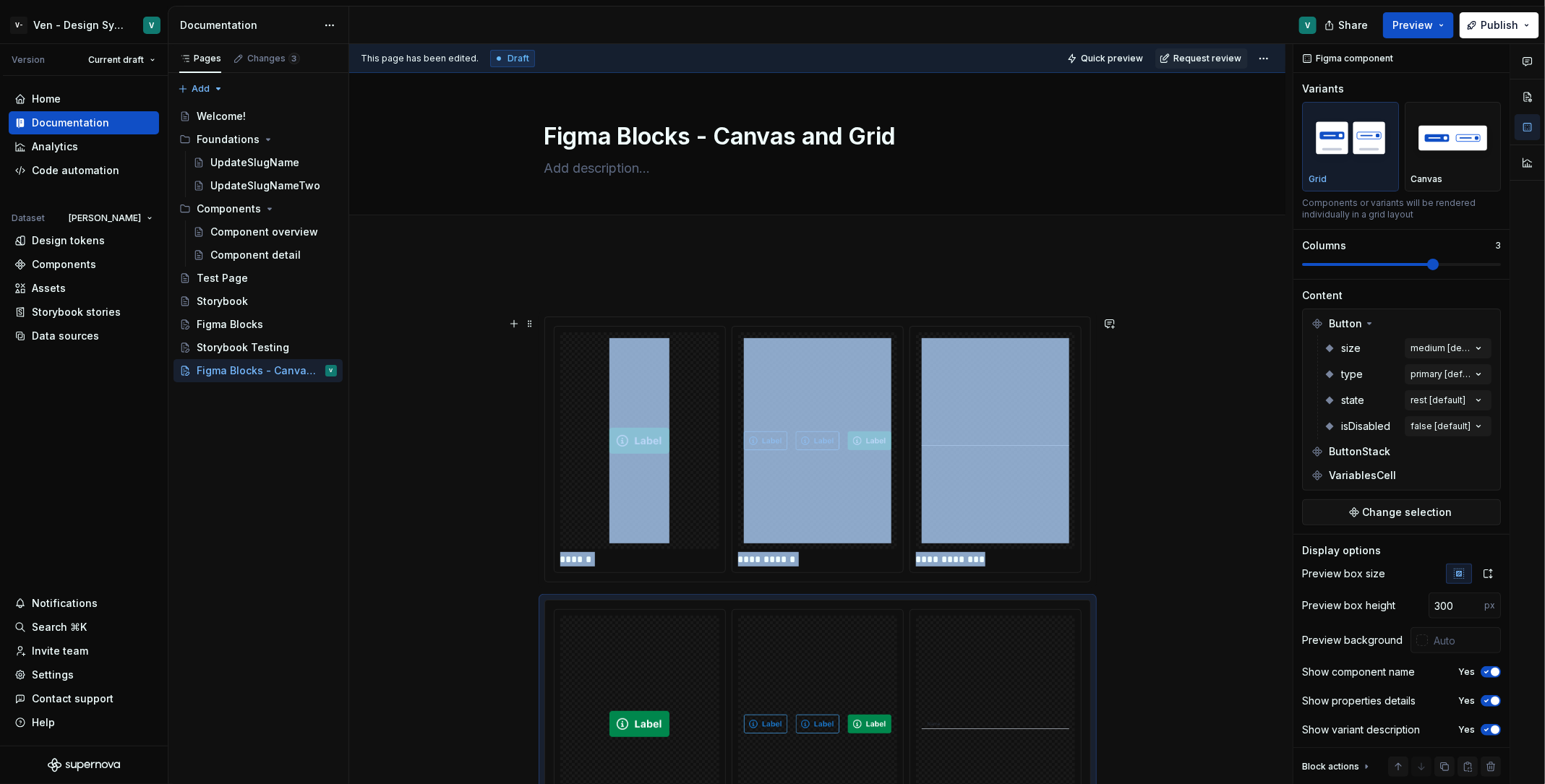
scroll to position [78, 0]
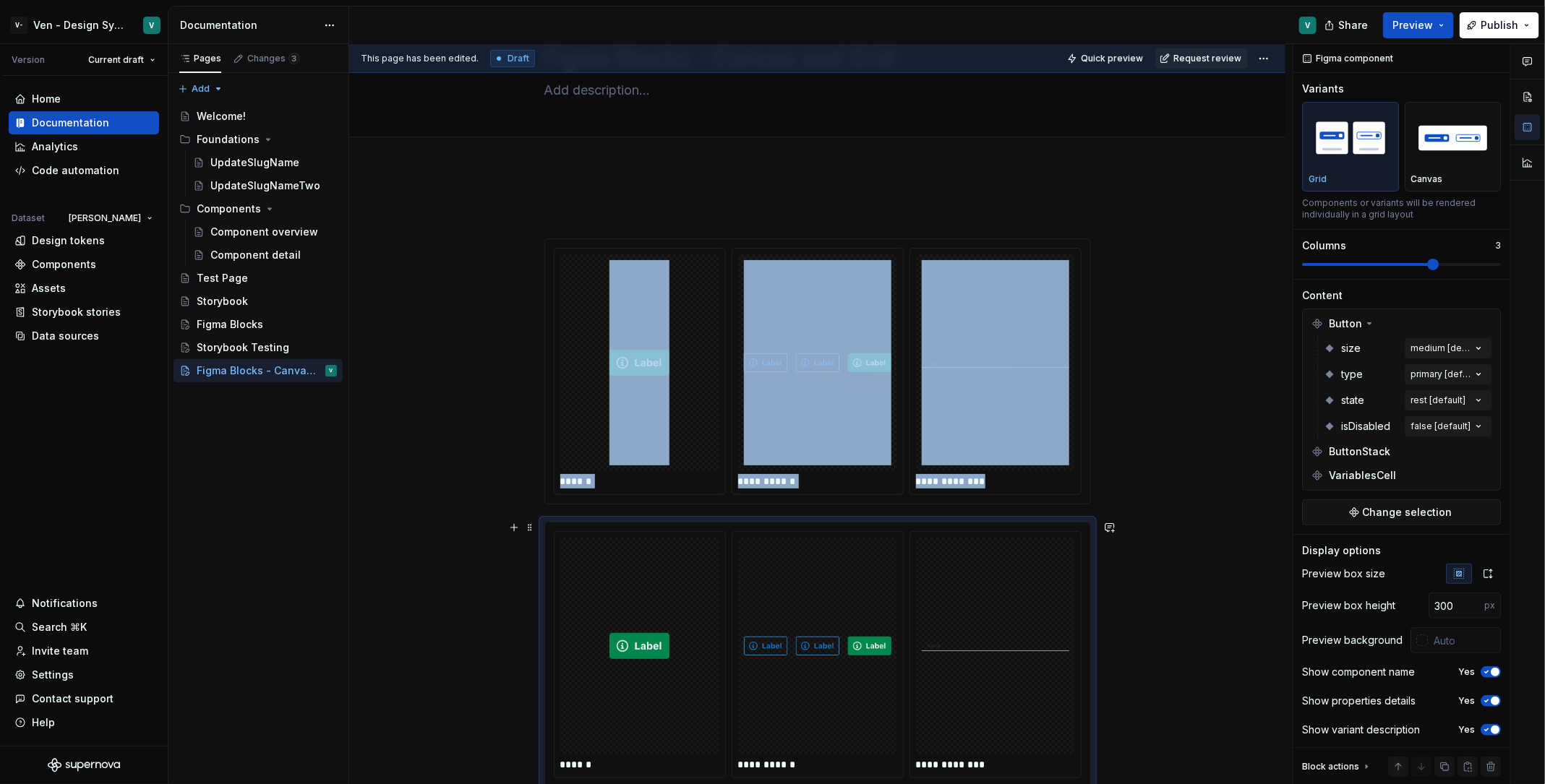
click at [851, 572] on img "To enrich screen reader interactions, please activate Accessibility in Grammarl…" at bounding box center [818, 646] width 148 height 205
click at [1444, 164] on div "button" at bounding box center [1453, 138] width 84 height 59
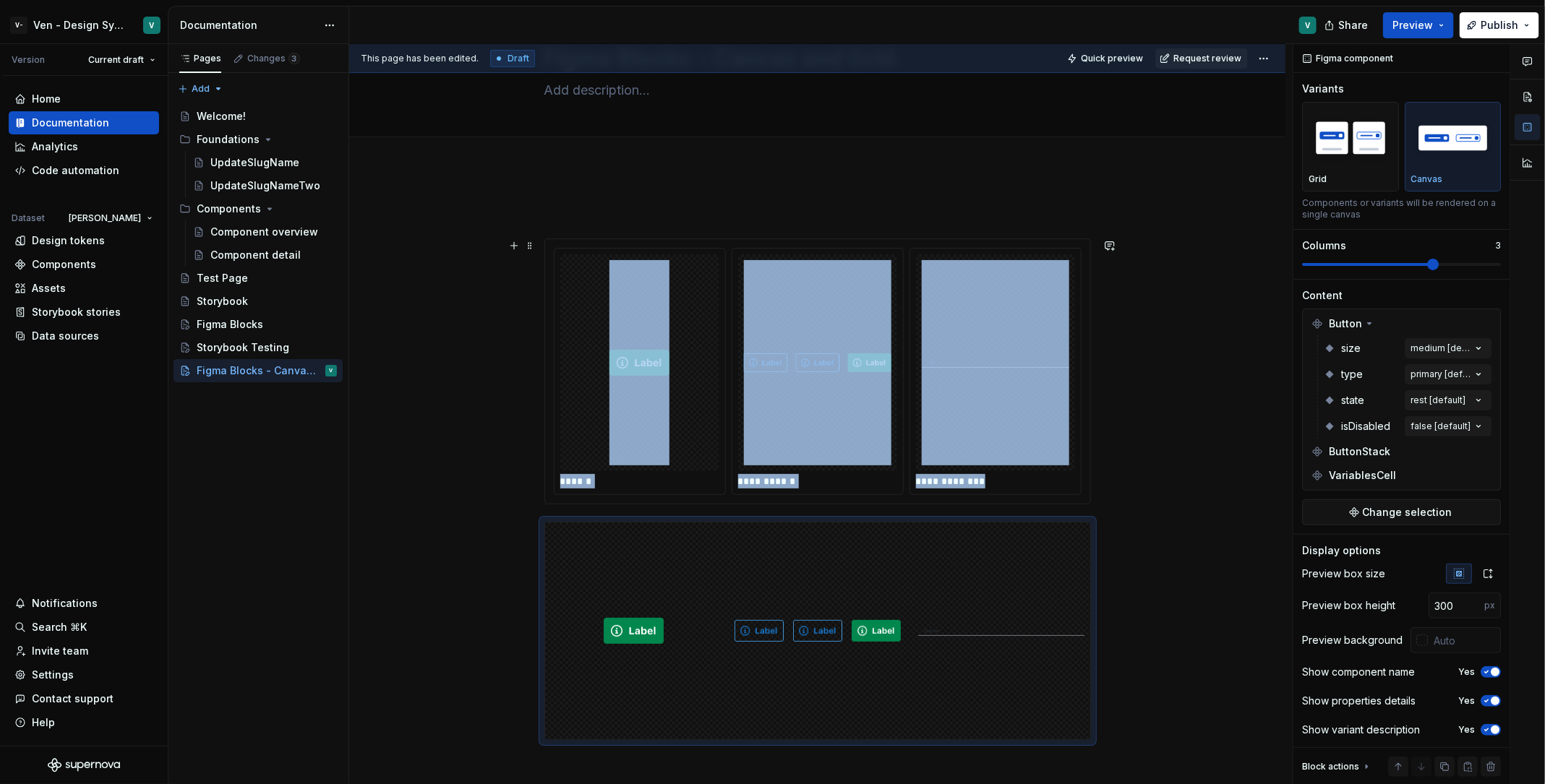
click at [1196, 460] on div "**********" at bounding box center [817, 581] width 936 height 824
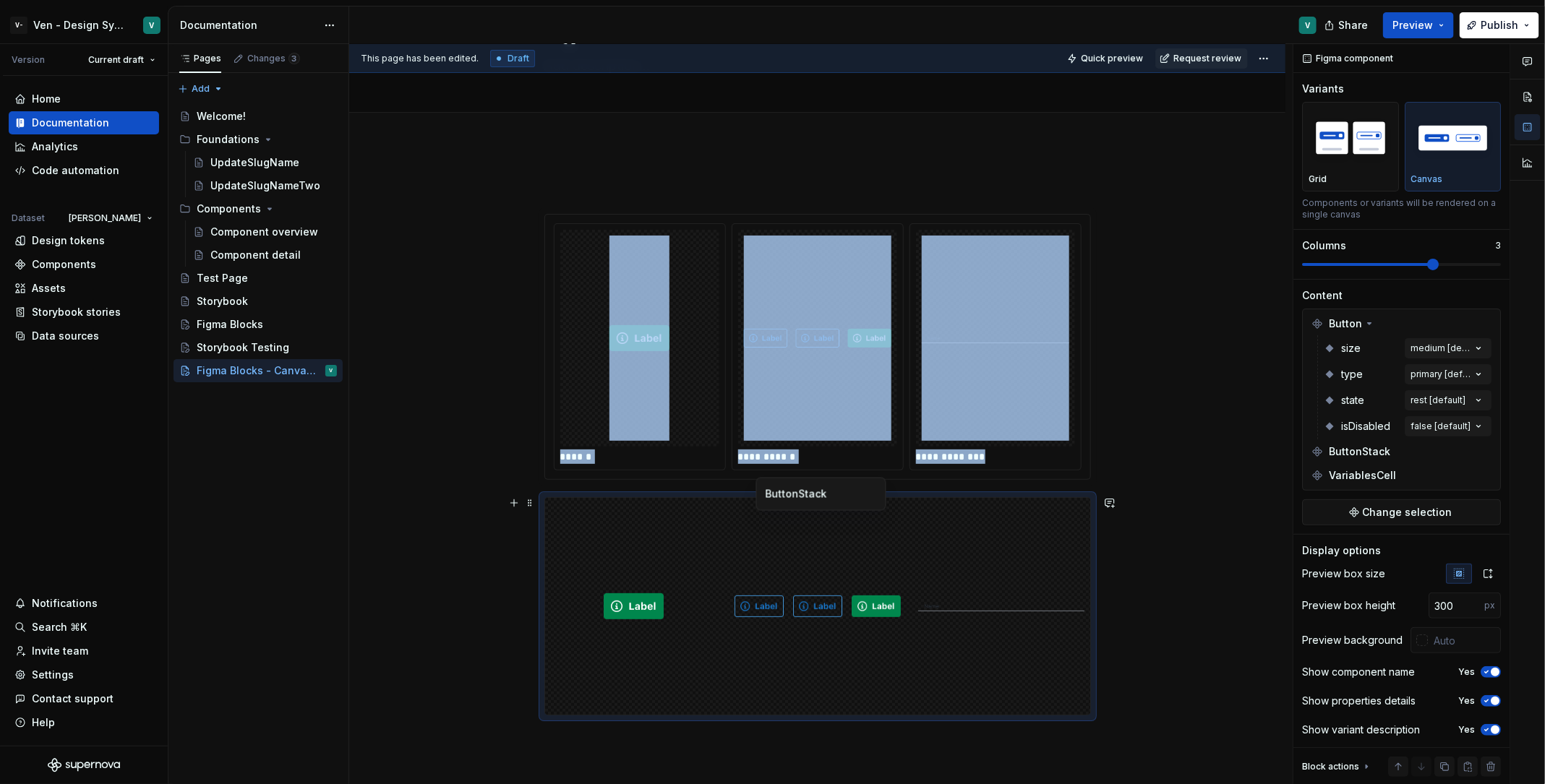
click at [885, 599] on img "To enrich screen reader interactions, please activate Accessibility in Grammarl…" at bounding box center [818, 606] width 166 height 205
click at [1160, 385] on div "**********" at bounding box center [817, 556] width 936 height 824
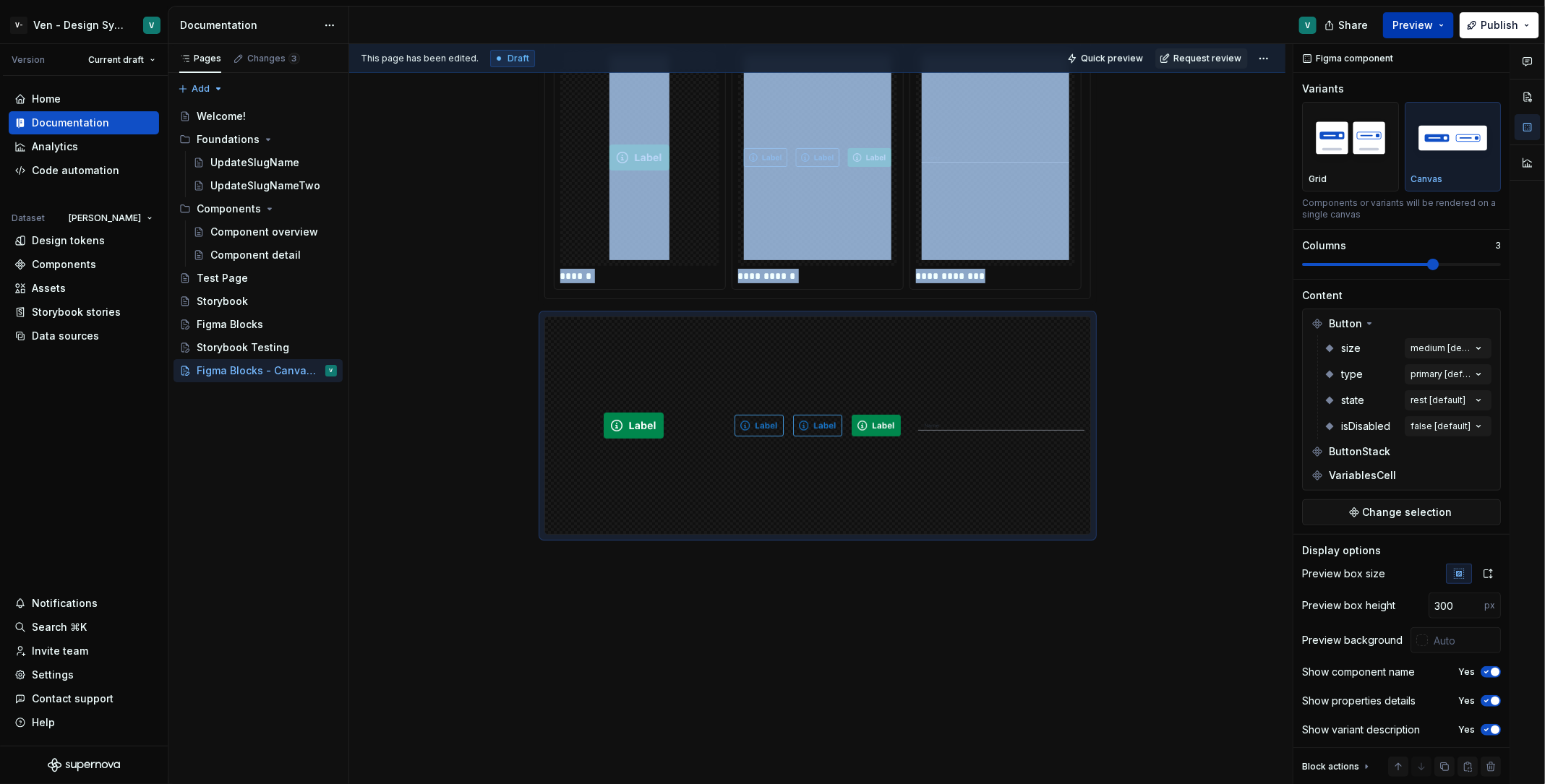
click at [1416, 26] on span "Preview" at bounding box center [1413, 25] width 40 height 15
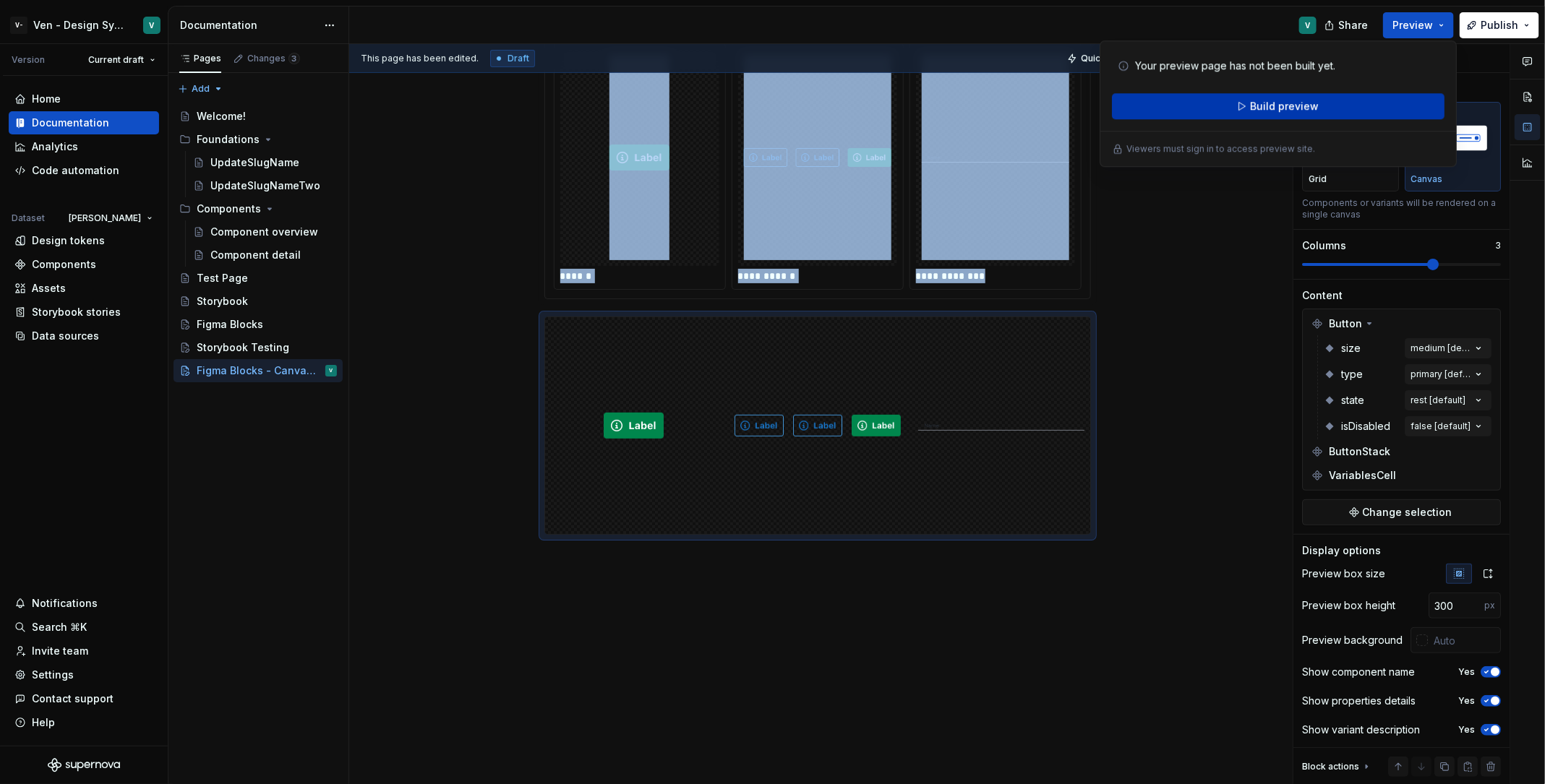
click at [1319, 107] on button "Build preview" at bounding box center [1278, 107] width 332 height 26
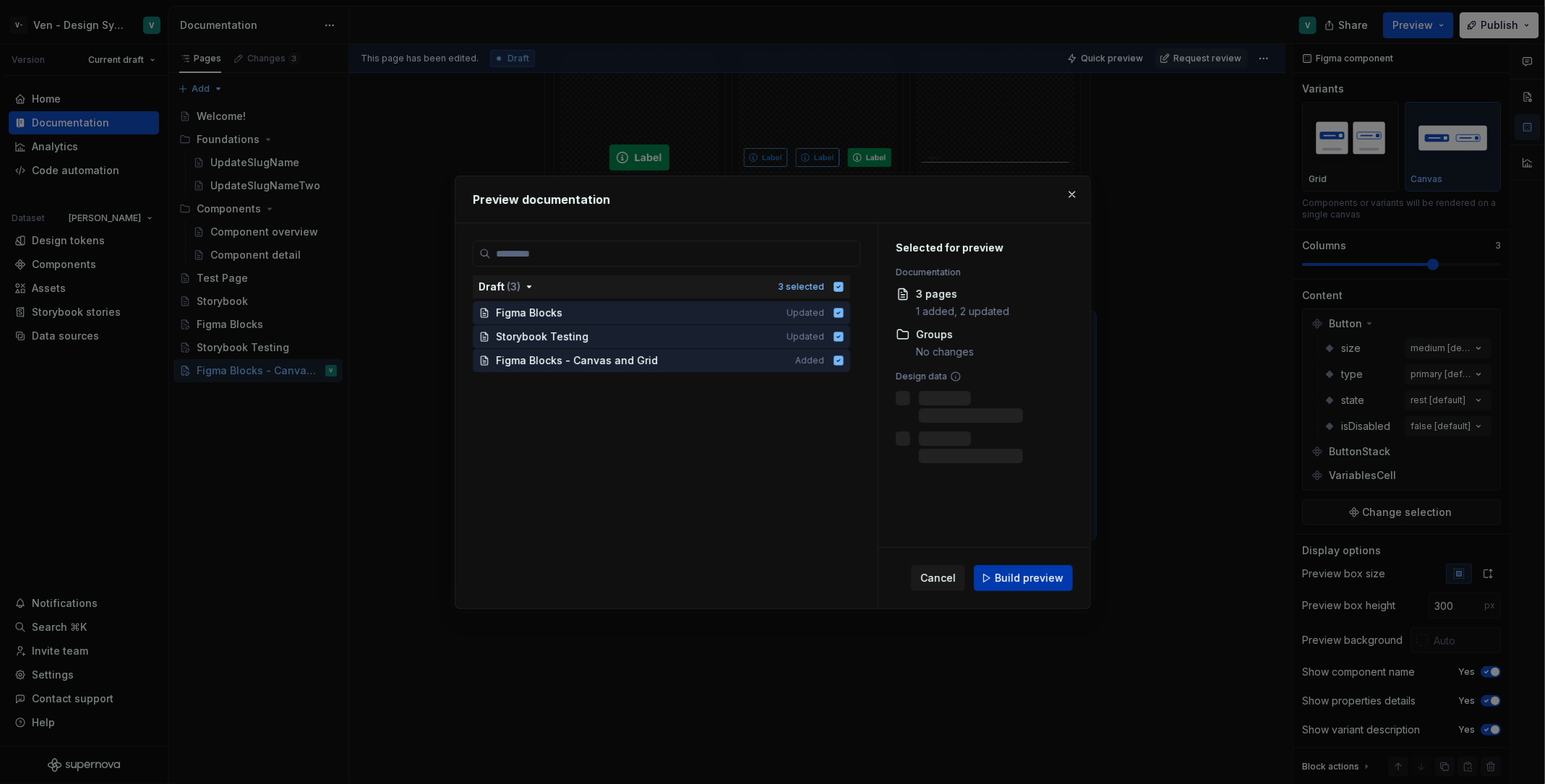
click at [1017, 577] on span "Build preview" at bounding box center [1029, 578] width 69 height 15
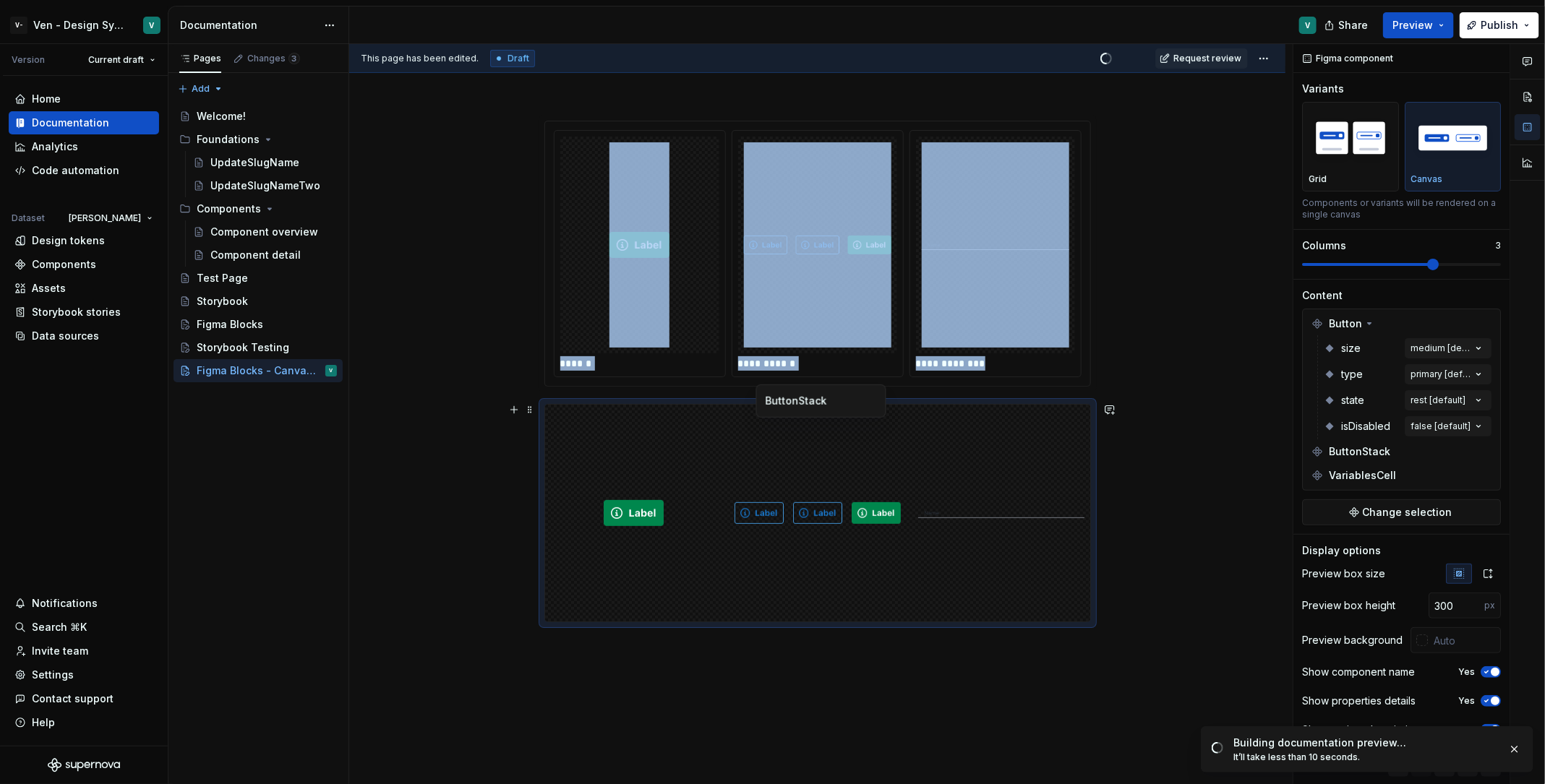
scroll to position [113, 0]
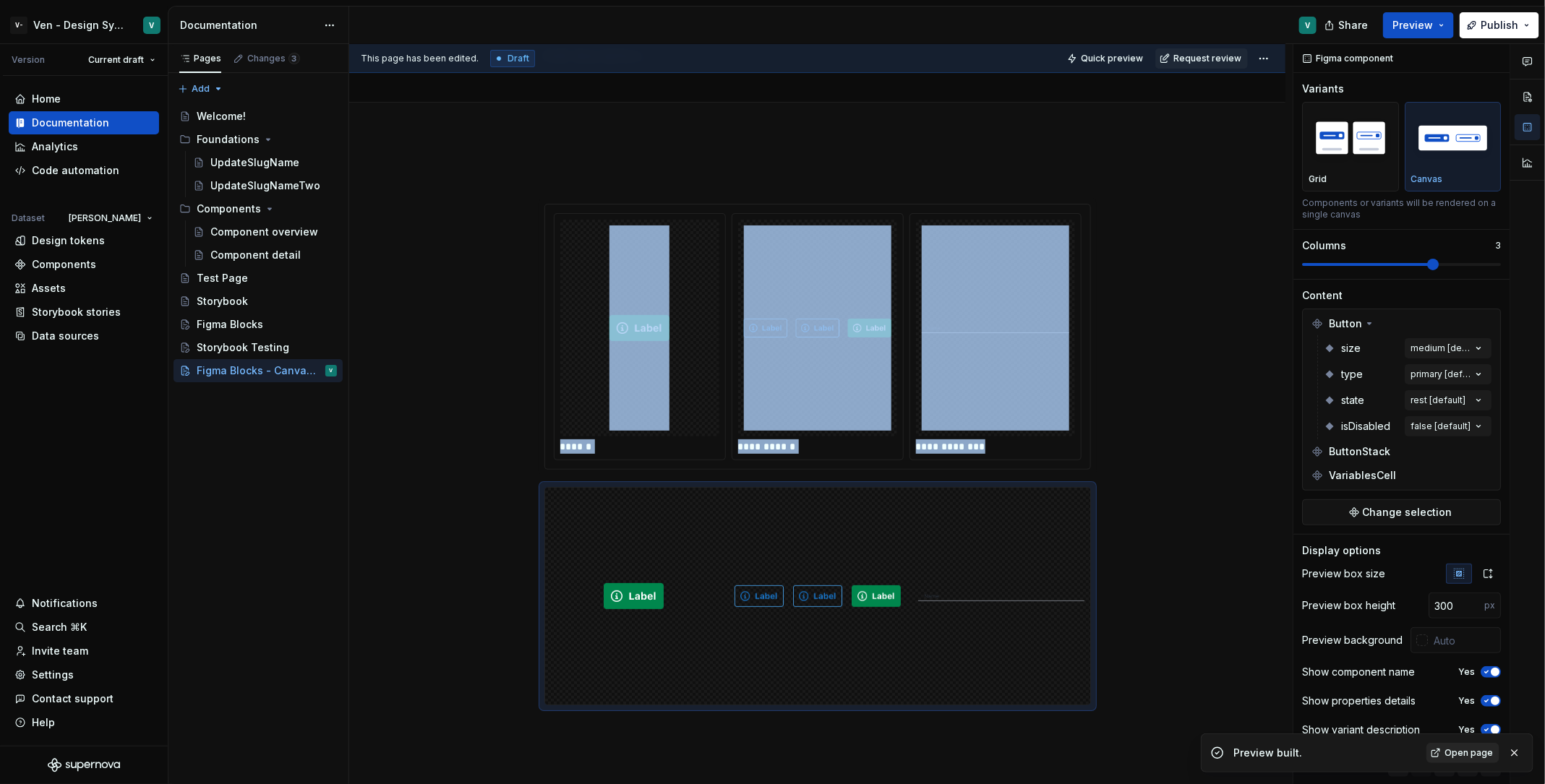
click at [1452, 753] on span "Open page" at bounding box center [1468, 753] width 48 height 11
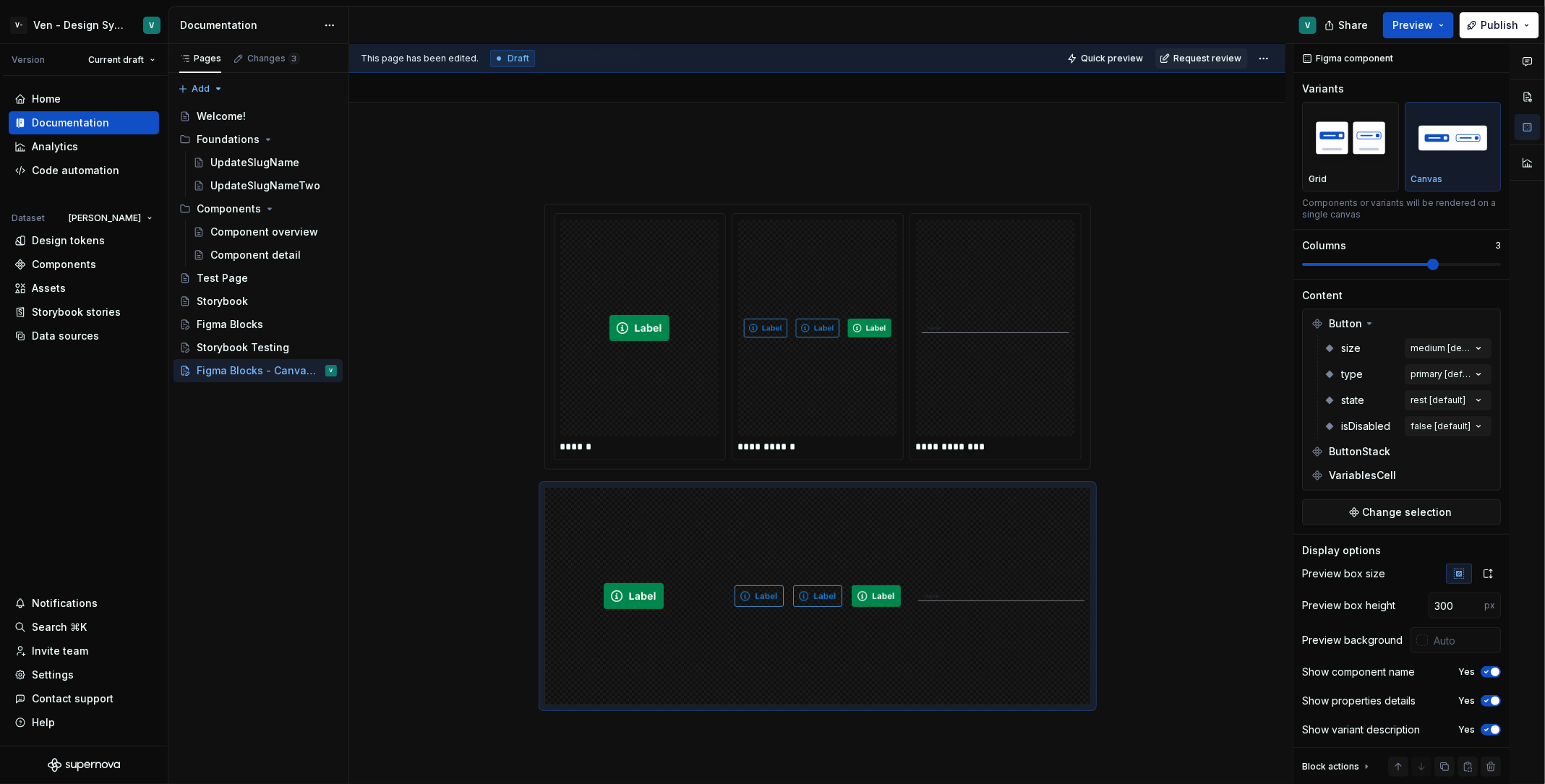
type textarea "*"
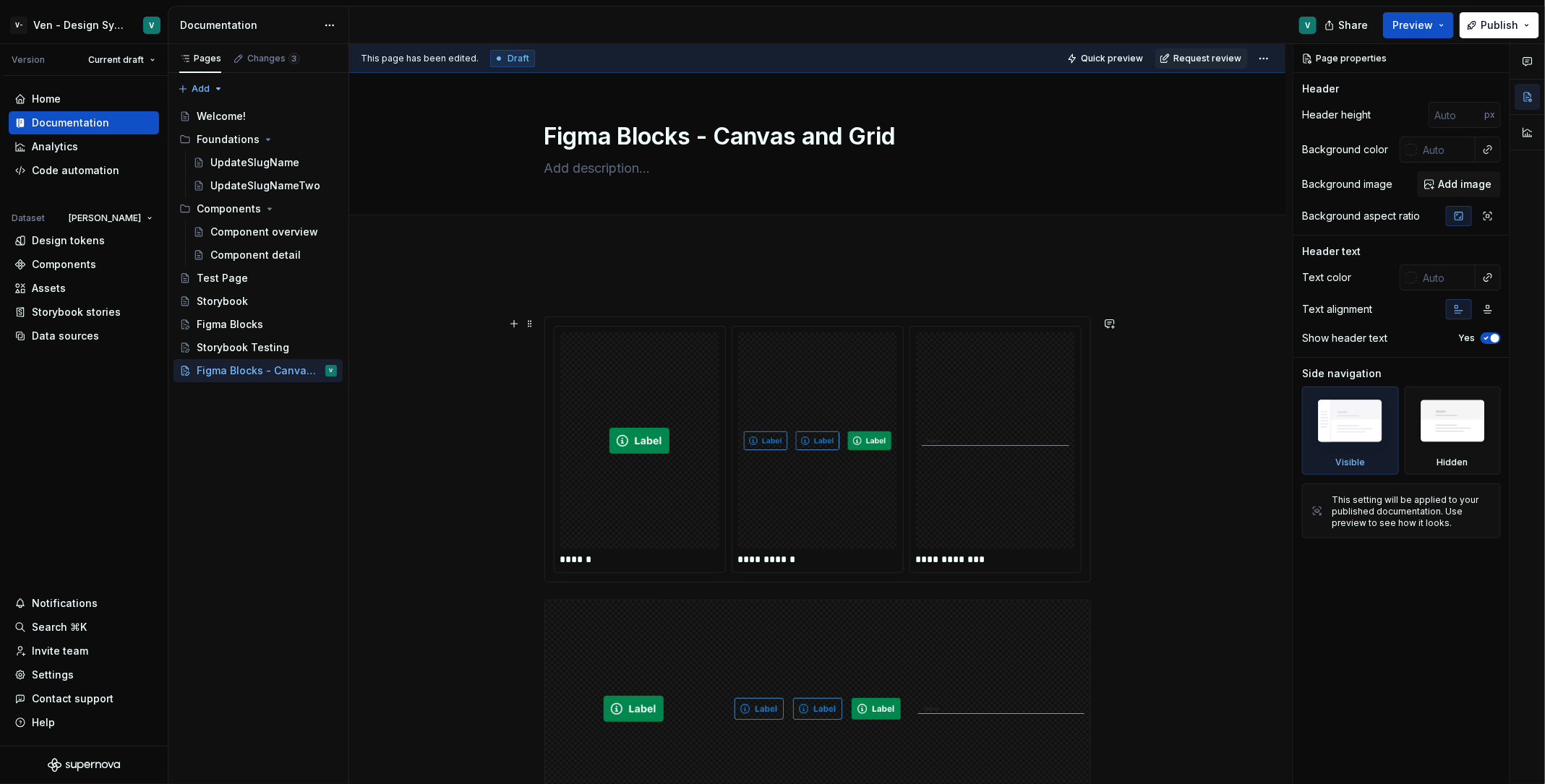
click at [746, 521] on img at bounding box center [818, 441] width 148 height 205
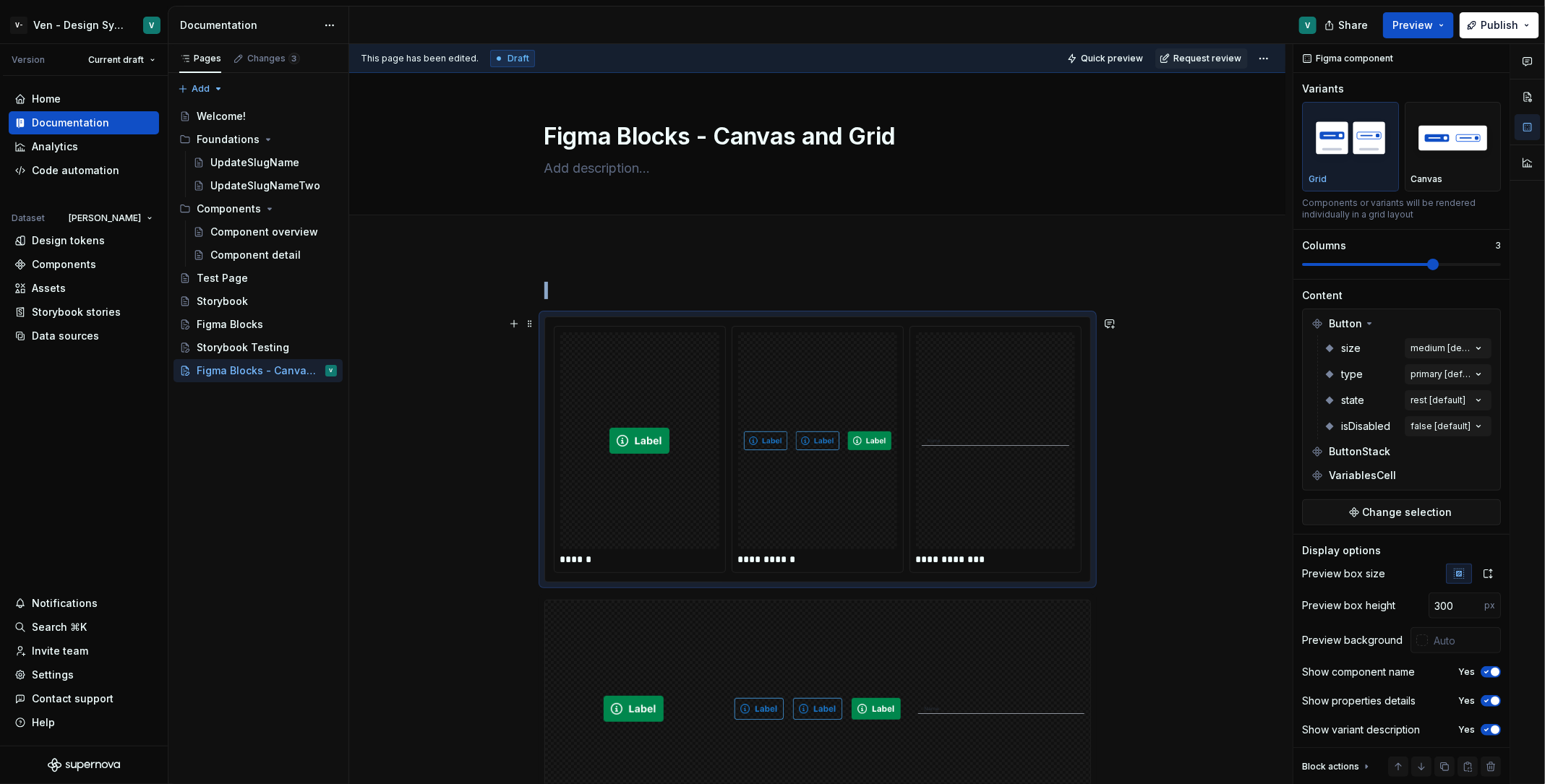
click at [1150, 500] on div "**********" at bounding box center [817, 659] width 936 height 824
click at [1031, 510] on img "To enrich screen reader interactions, please activate Accessibility in Grammarl…" at bounding box center [995, 441] width 148 height 205
click at [959, 683] on img "To enrich screen reader interactions, please activate Accessibility in Grammarl…" at bounding box center [1001, 709] width 166 height 205
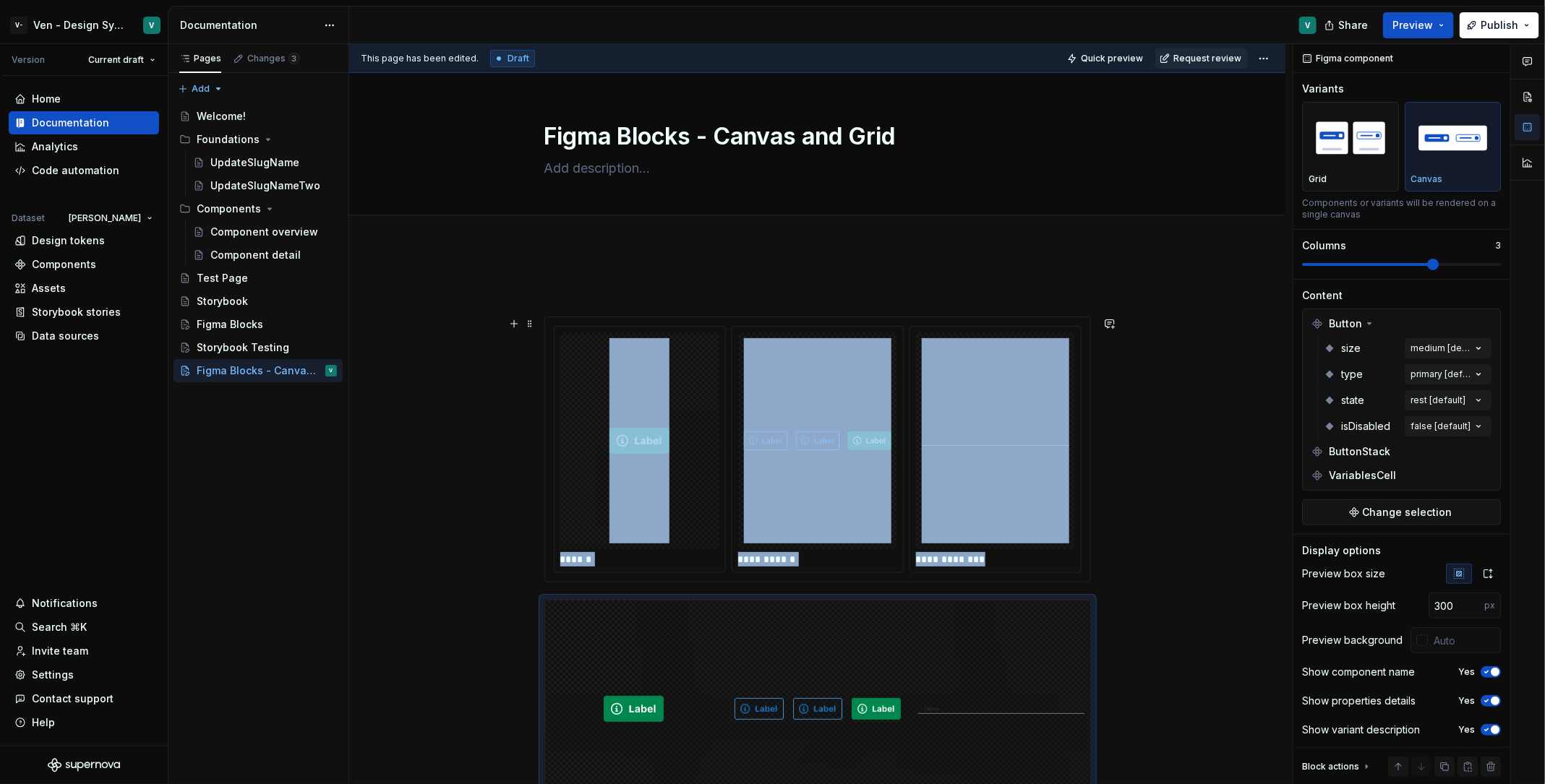
click at [922, 458] on div "To enrich screen reader interactions, please activate Accessibility in Grammarl…" at bounding box center [996, 441] width 159 height 217
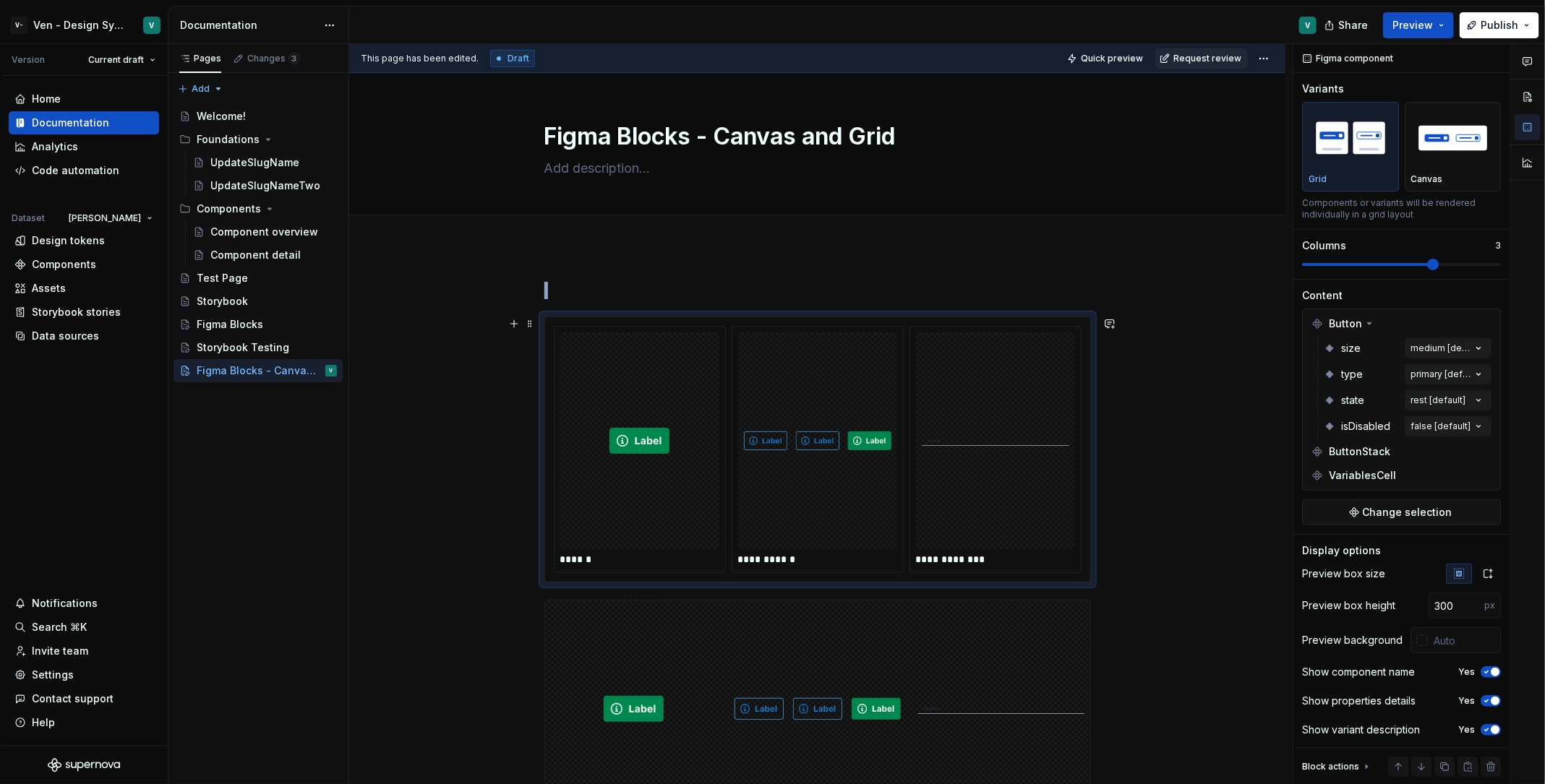
scroll to position [283, 0]
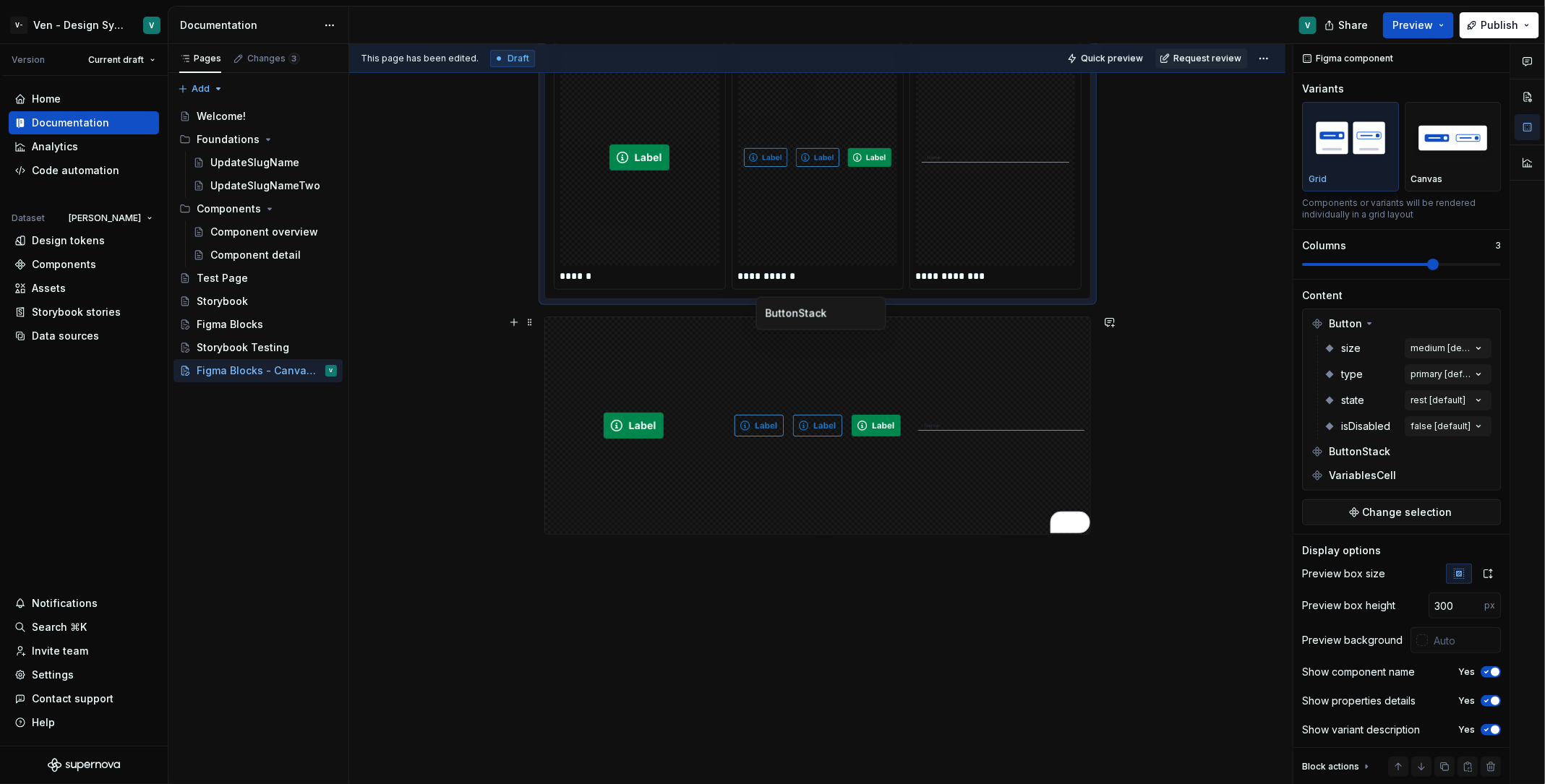
click at [815, 344] on img "To enrich screen reader interactions, please activate Accessibility in Grammarl…" at bounding box center [818, 426] width 166 height 205
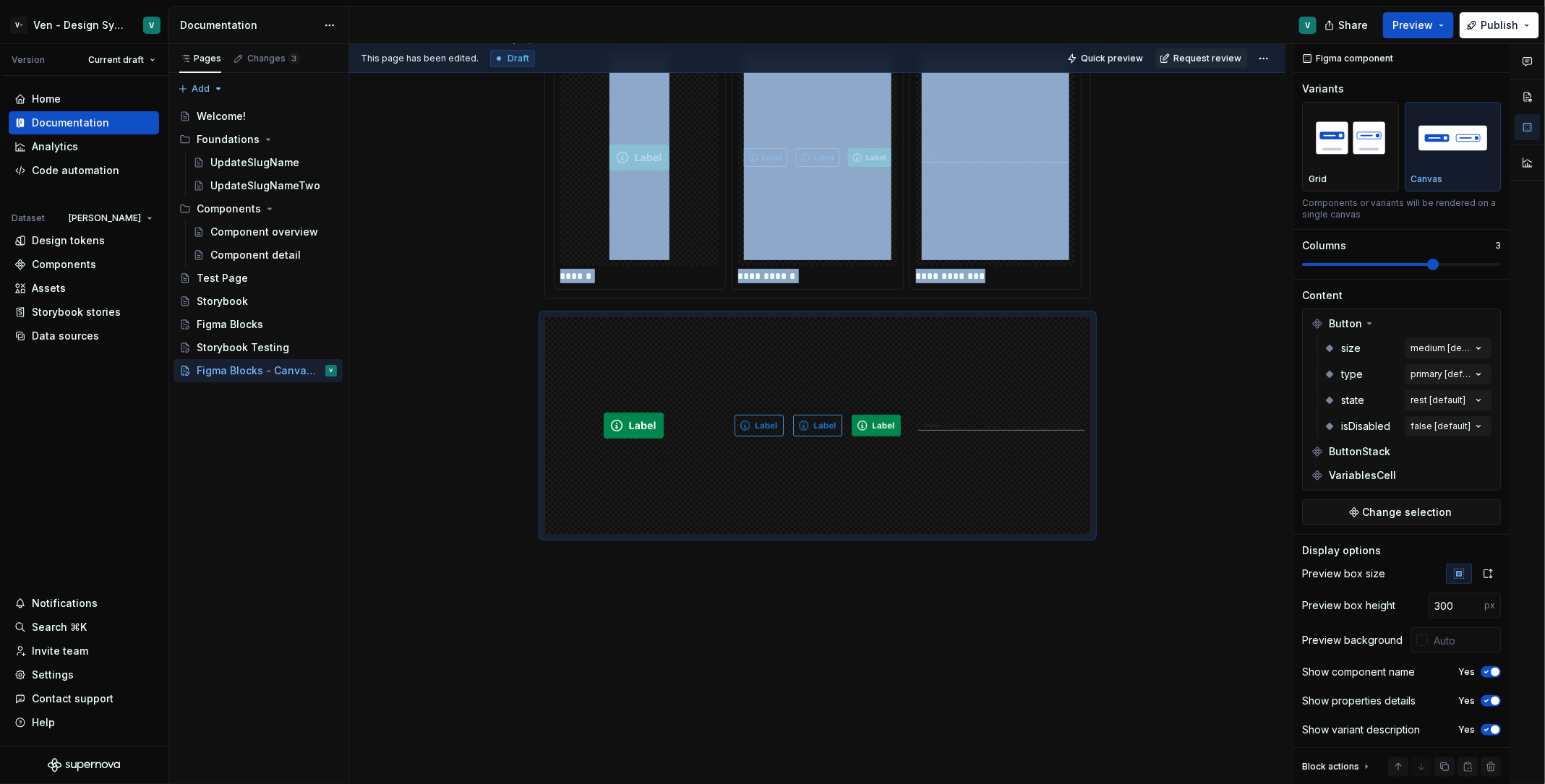
click at [842, 189] on img "To enrich screen reader interactions, please activate Accessibility in Grammarl…" at bounding box center [818, 157] width 148 height 205
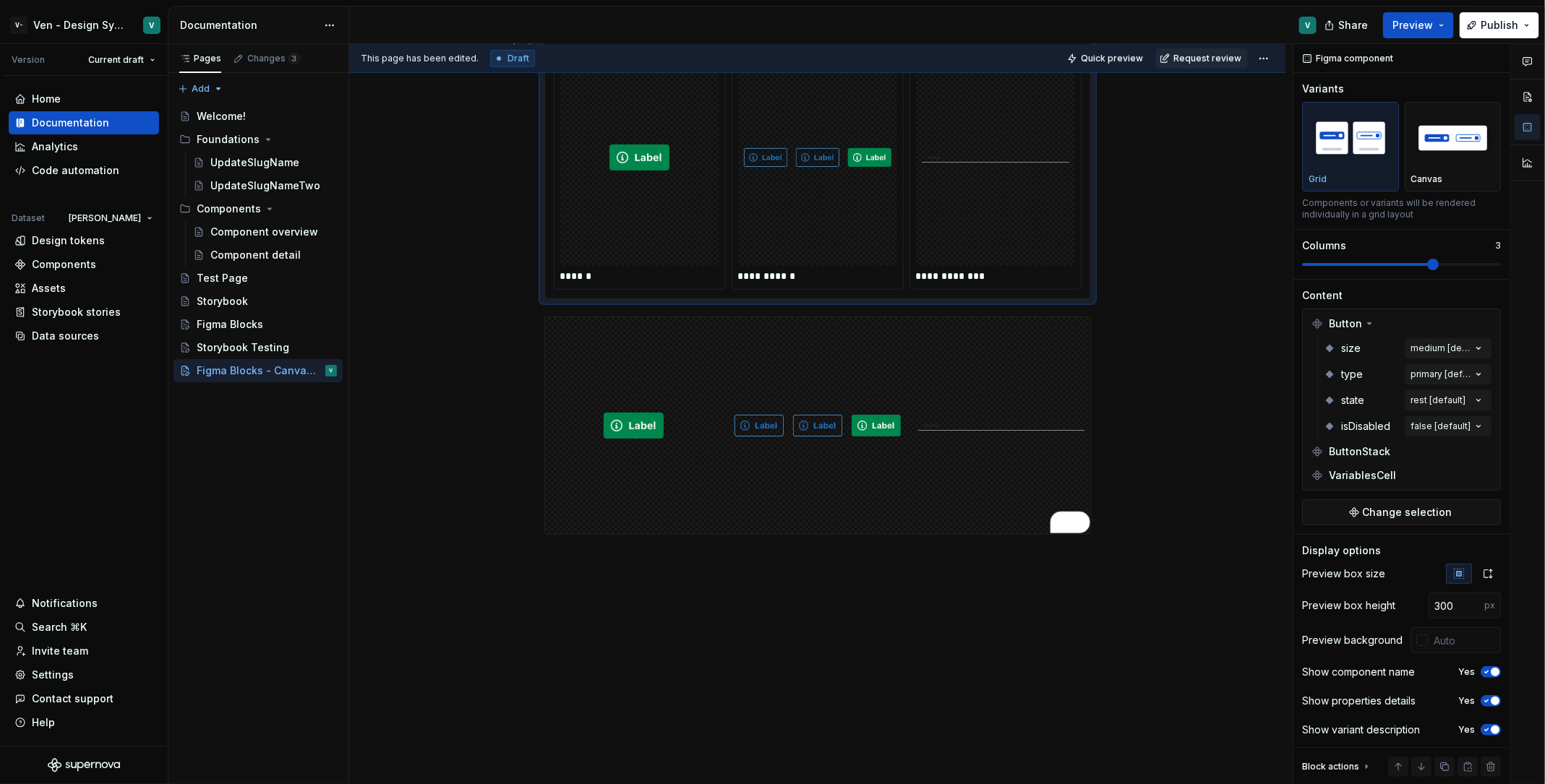
click at [842, 339] on img "To enrich screen reader interactions, please activate Accessibility in Grammarl…" at bounding box center [818, 426] width 166 height 205
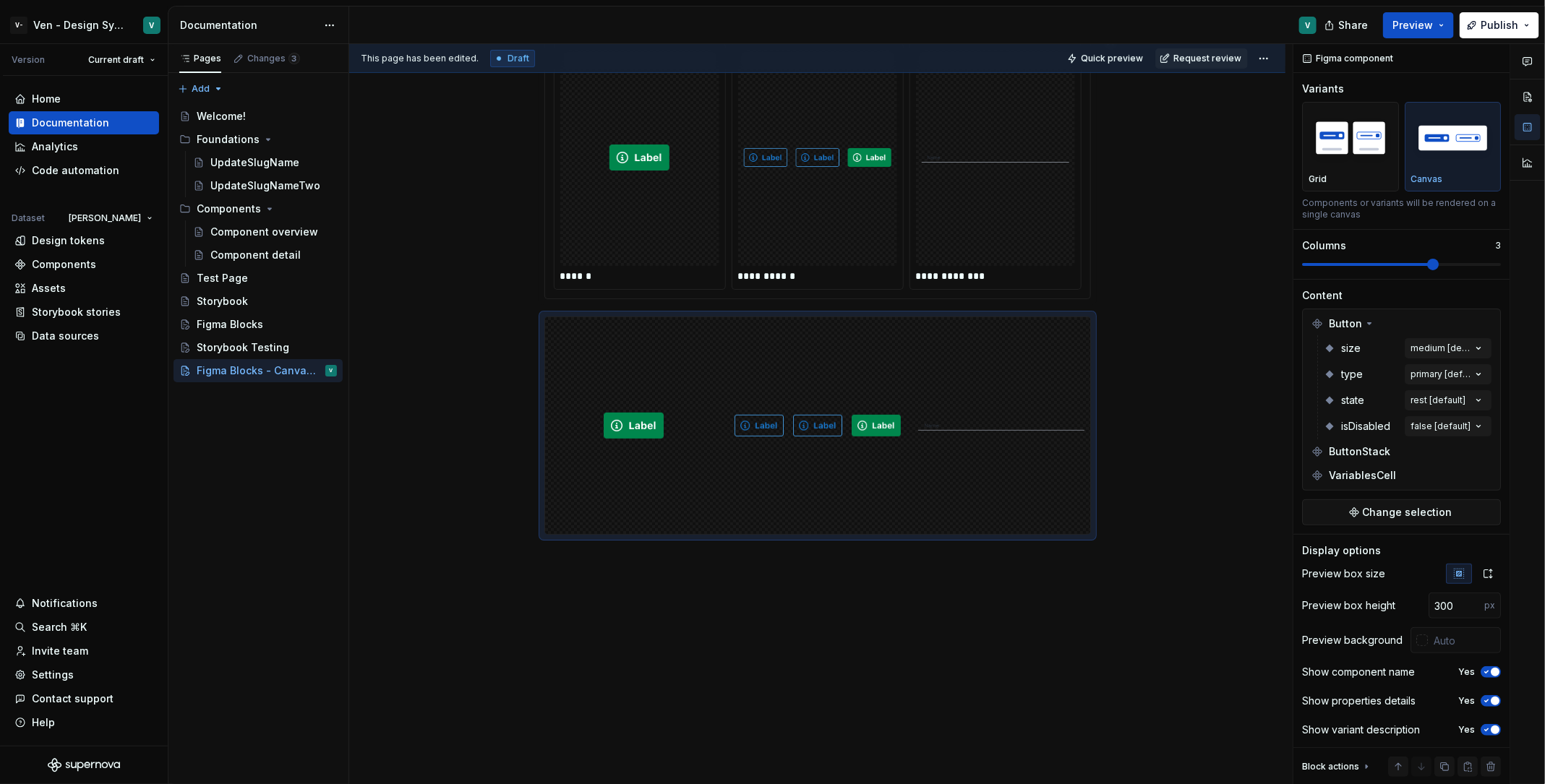
type textarea "*"
